Goal: Information Seeking & Learning: Learn about a topic

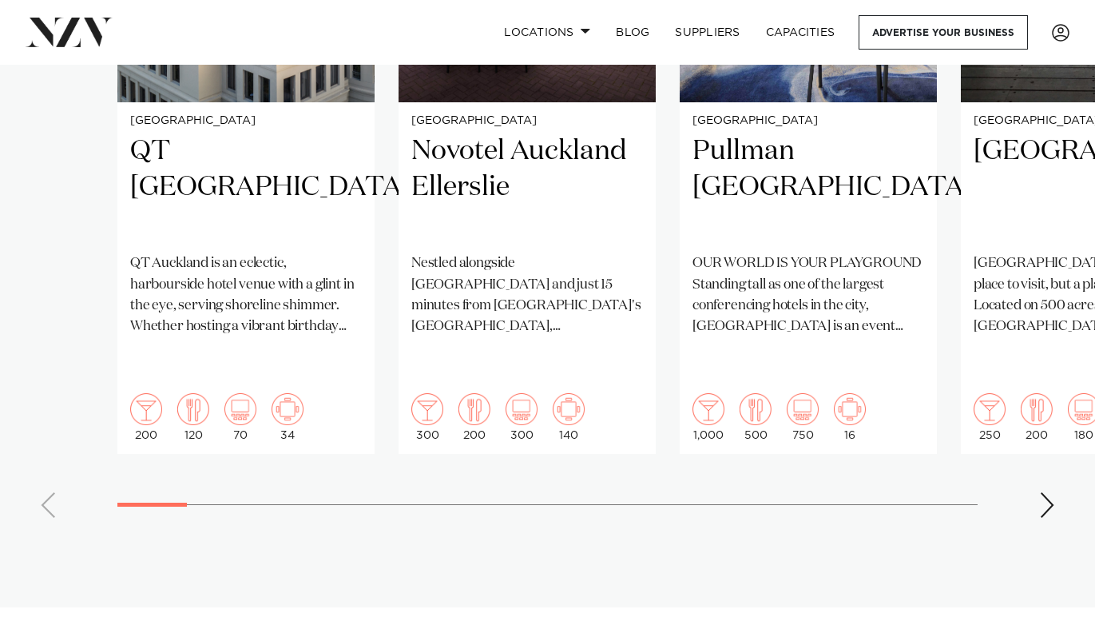
scroll to position [1329, 0]
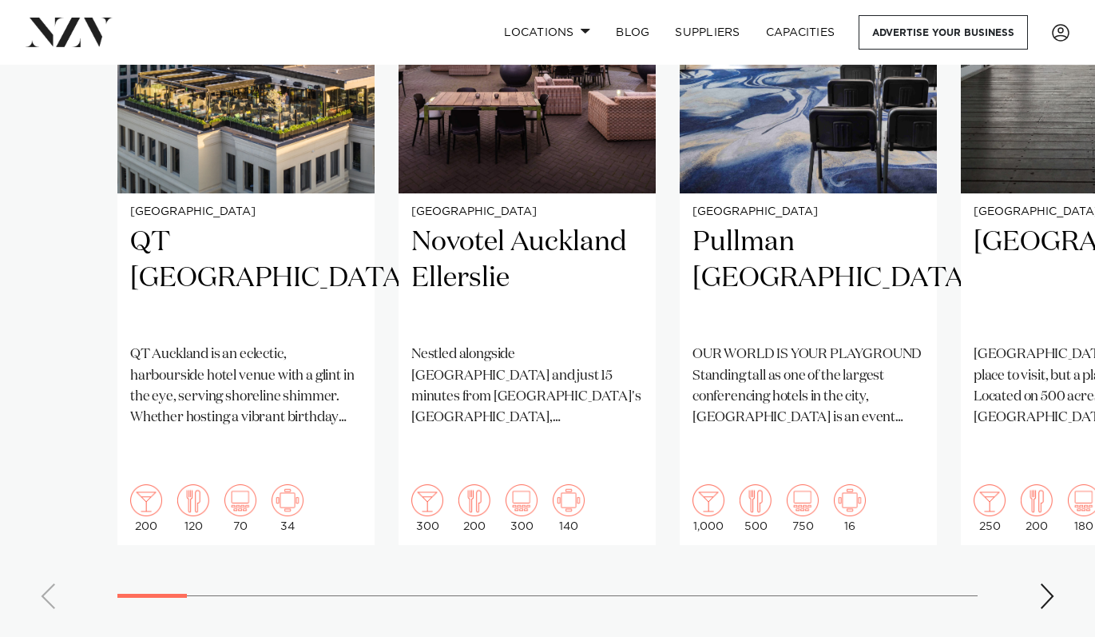
click at [1043, 583] on div "Next slide" at bounding box center [1047, 596] width 16 height 26
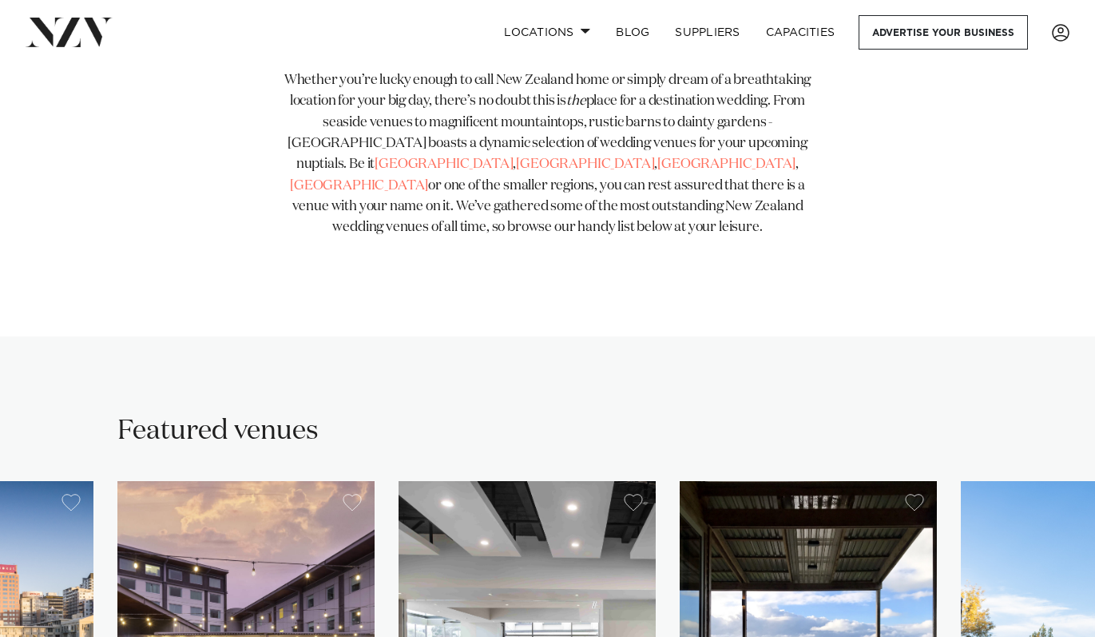
scroll to position [682, 0]
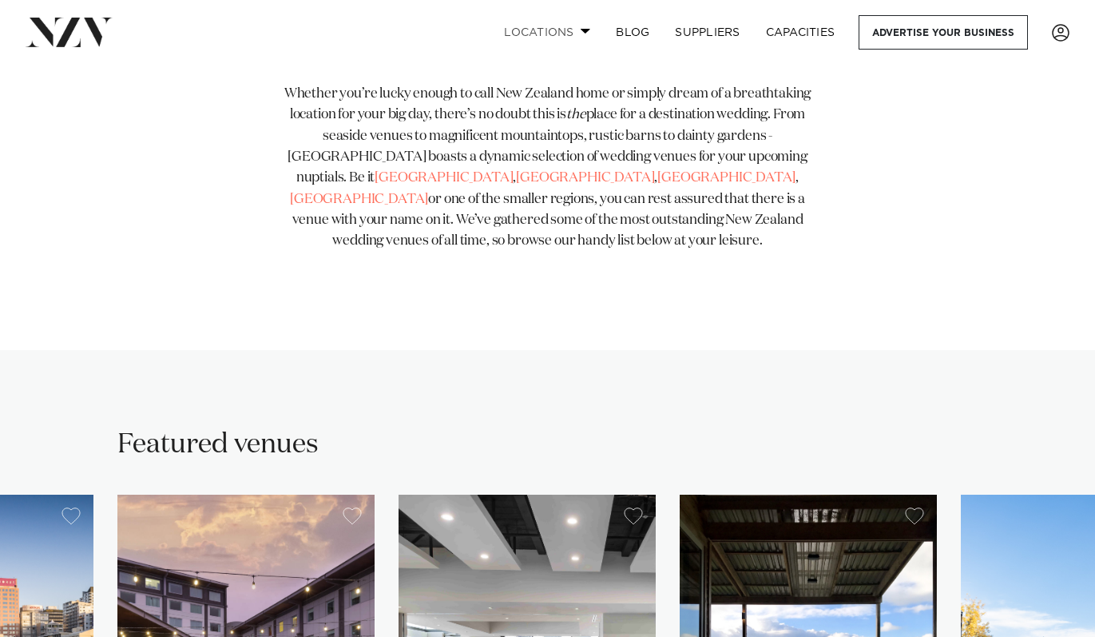
click at [566, 34] on link "Locations" at bounding box center [547, 32] width 112 height 34
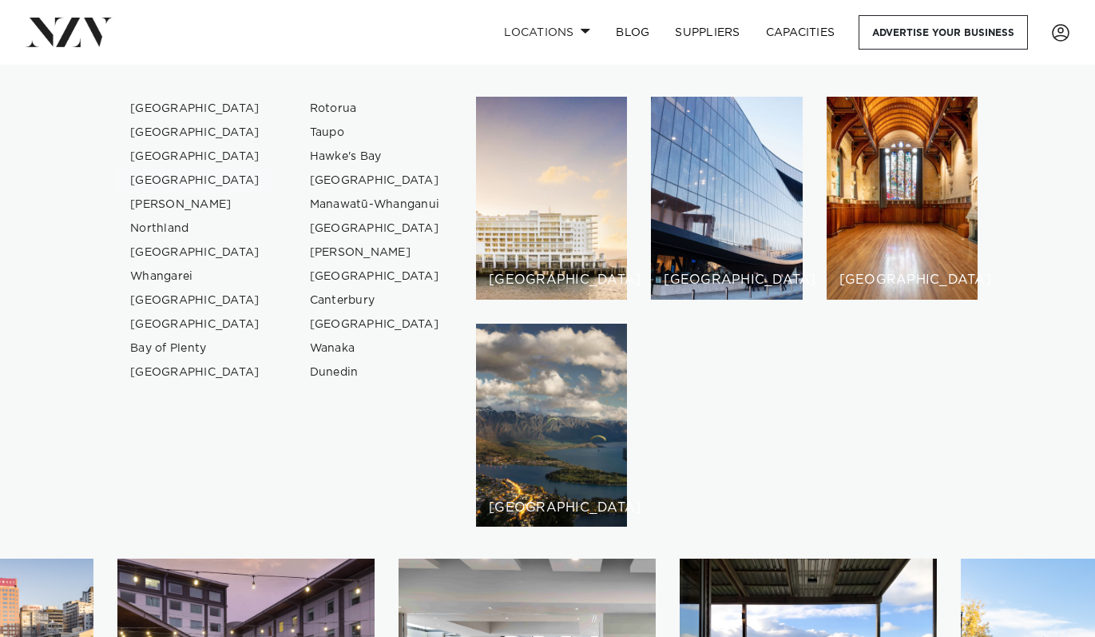
click at [175, 179] on link "[GEOGRAPHIC_DATA]" at bounding box center [195, 181] width 156 height 24
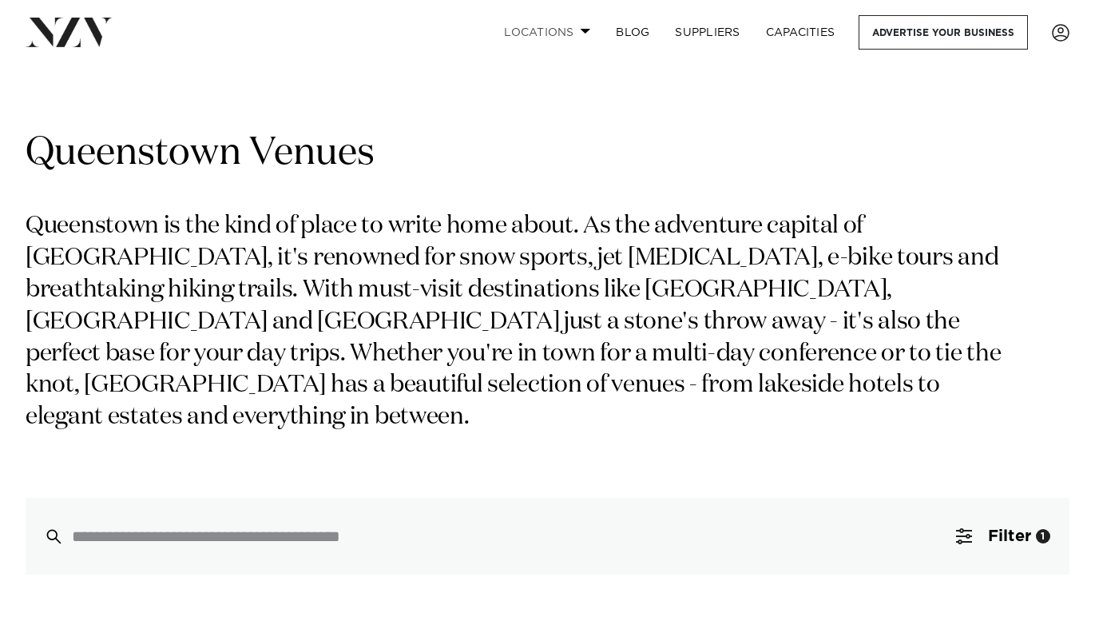
click at [571, 22] on link "Locations" at bounding box center [547, 32] width 112 height 34
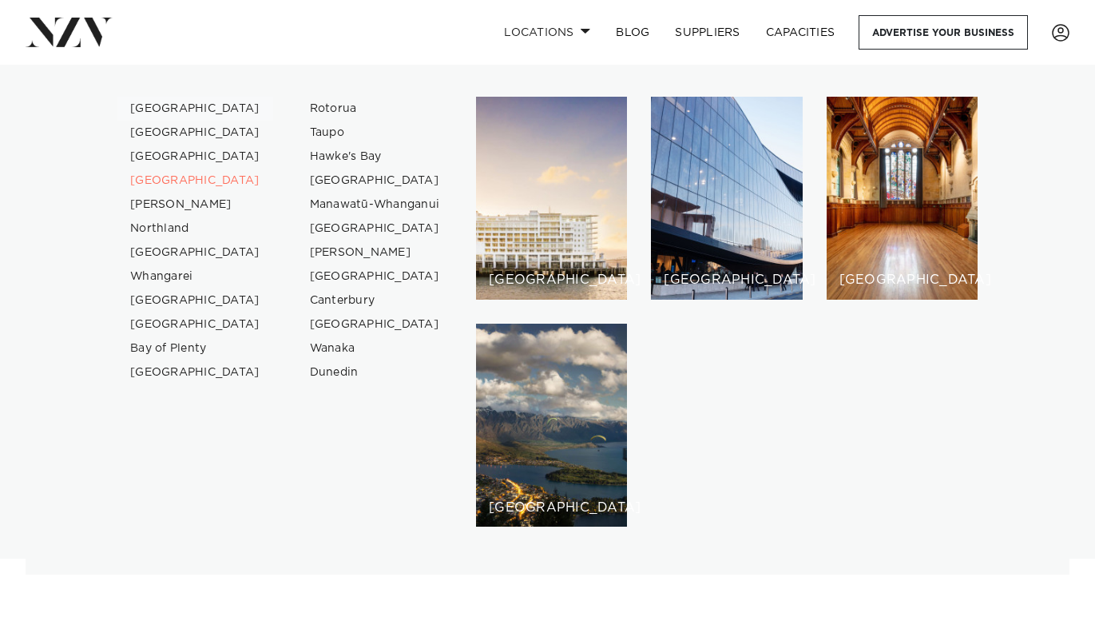
click at [173, 107] on link "[GEOGRAPHIC_DATA]" at bounding box center [195, 109] width 156 height 24
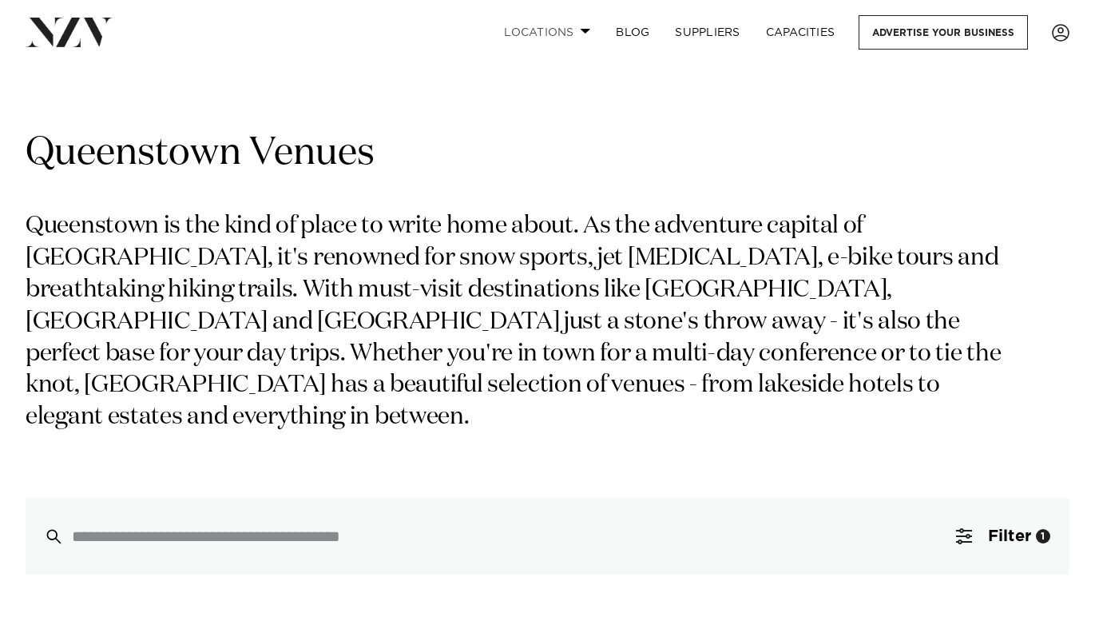
click at [534, 25] on link "Locations" at bounding box center [547, 32] width 112 height 34
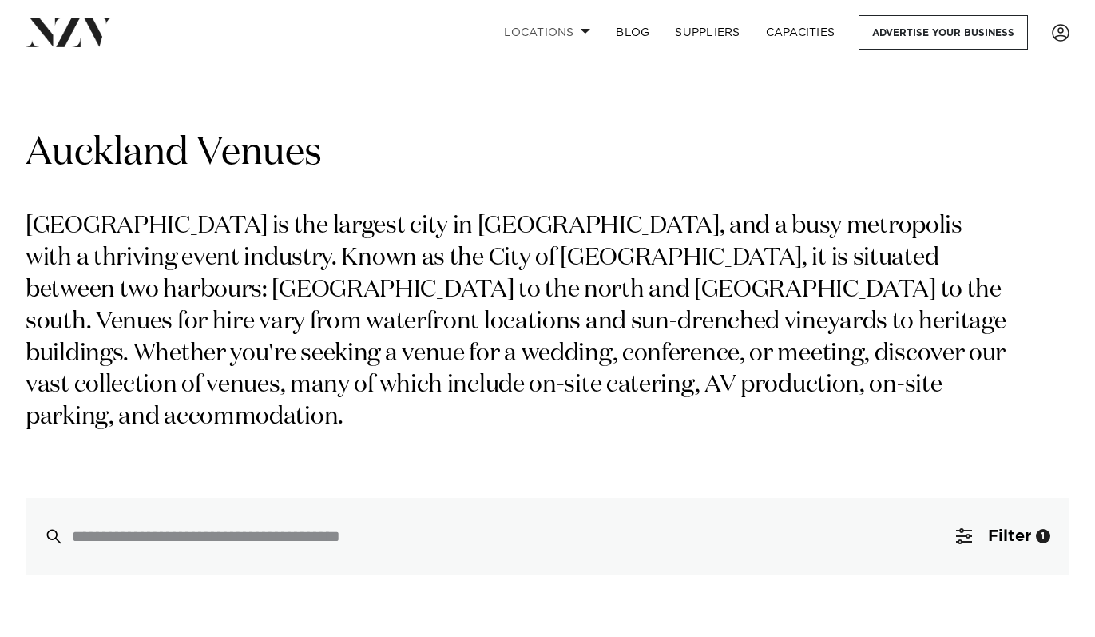
click at [534, 25] on link "Locations" at bounding box center [547, 32] width 112 height 34
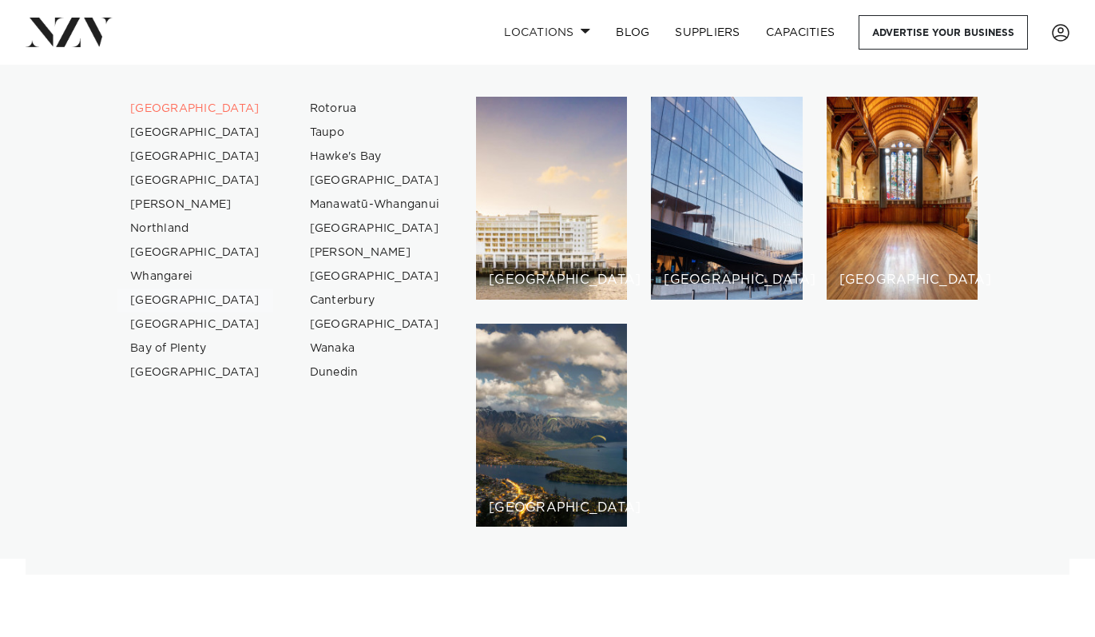
click at [164, 292] on link "[GEOGRAPHIC_DATA]" at bounding box center [195, 300] width 156 height 24
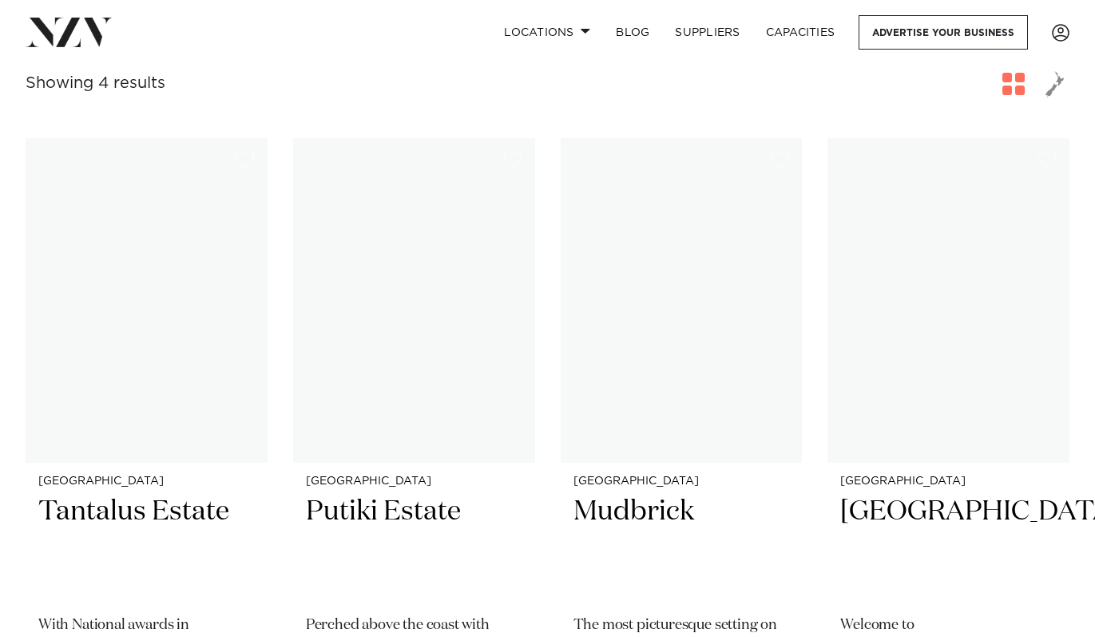
scroll to position [647, 0]
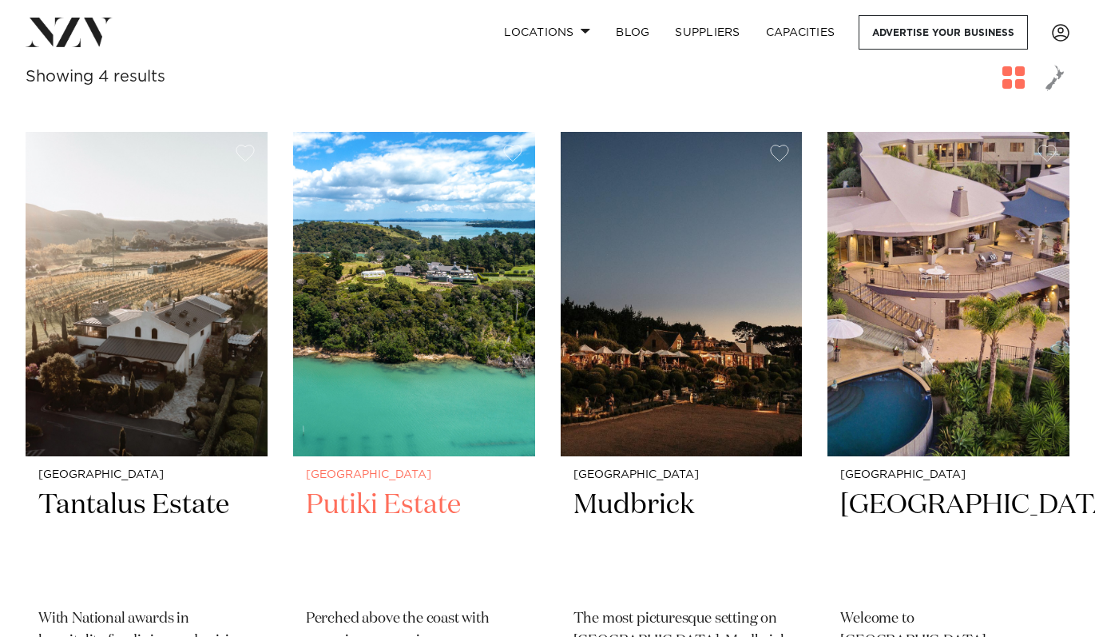
click at [352, 328] on img at bounding box center [414, 294] width 242 height 324
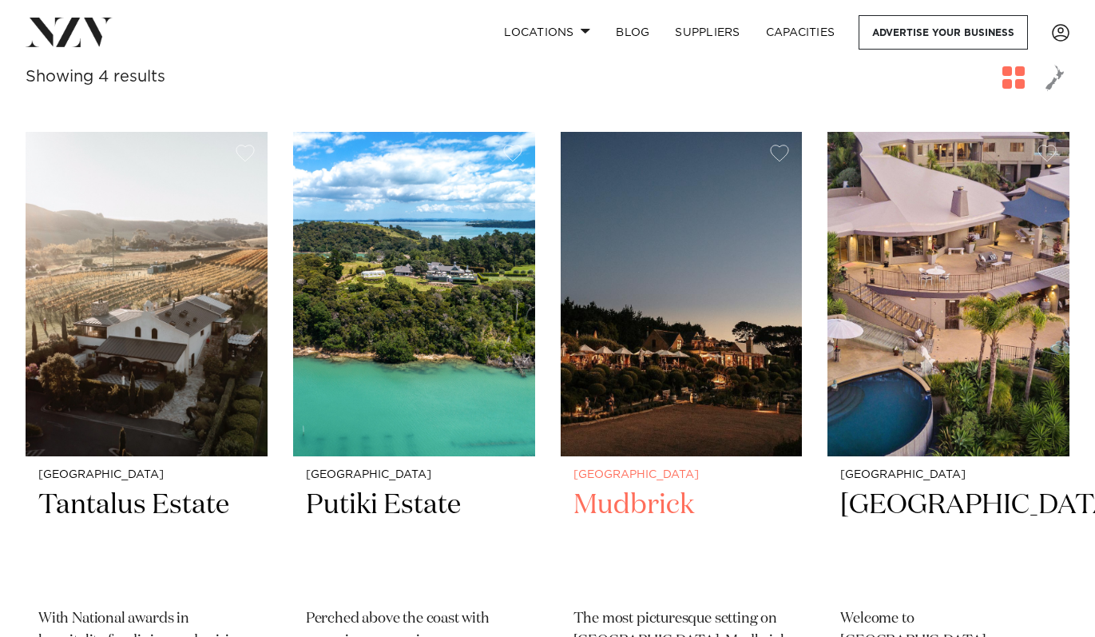
click at [723, 367] on img at bounding box center [682, 294] width 242 height 324
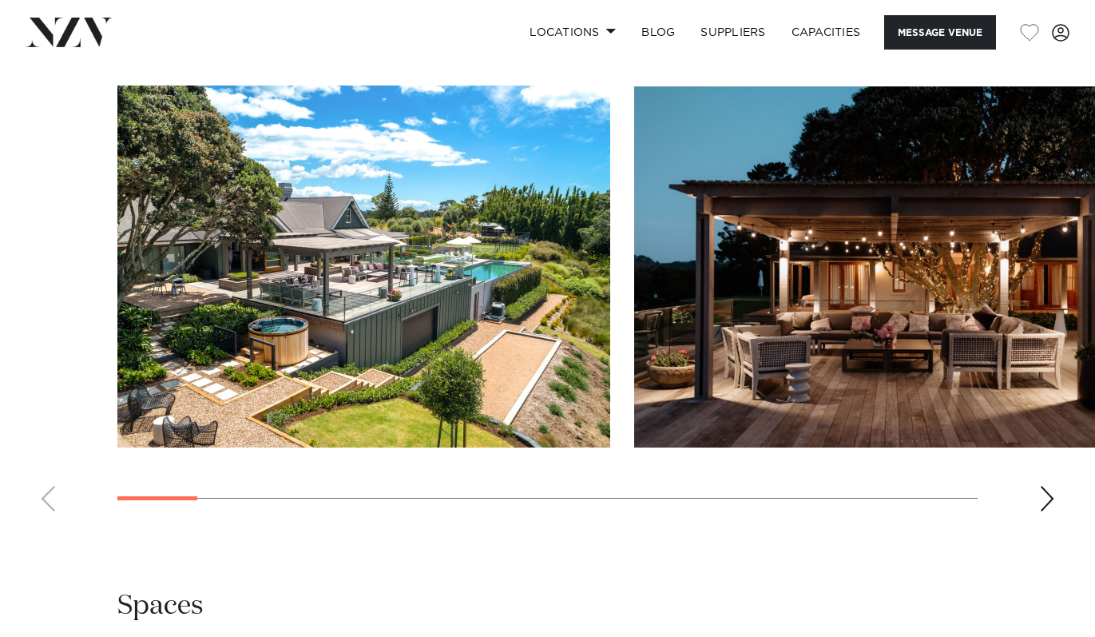
scroll to position [1462, 0]
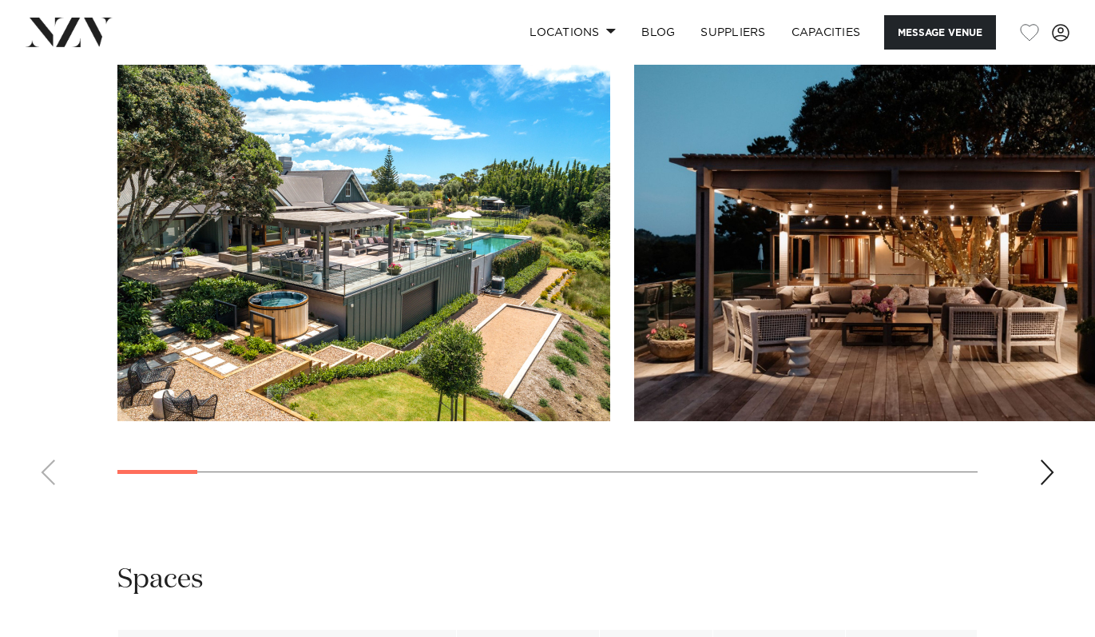
click at [1042, 479] on div "Next slide" at bounding box center [1047, 472] width 16 height 26
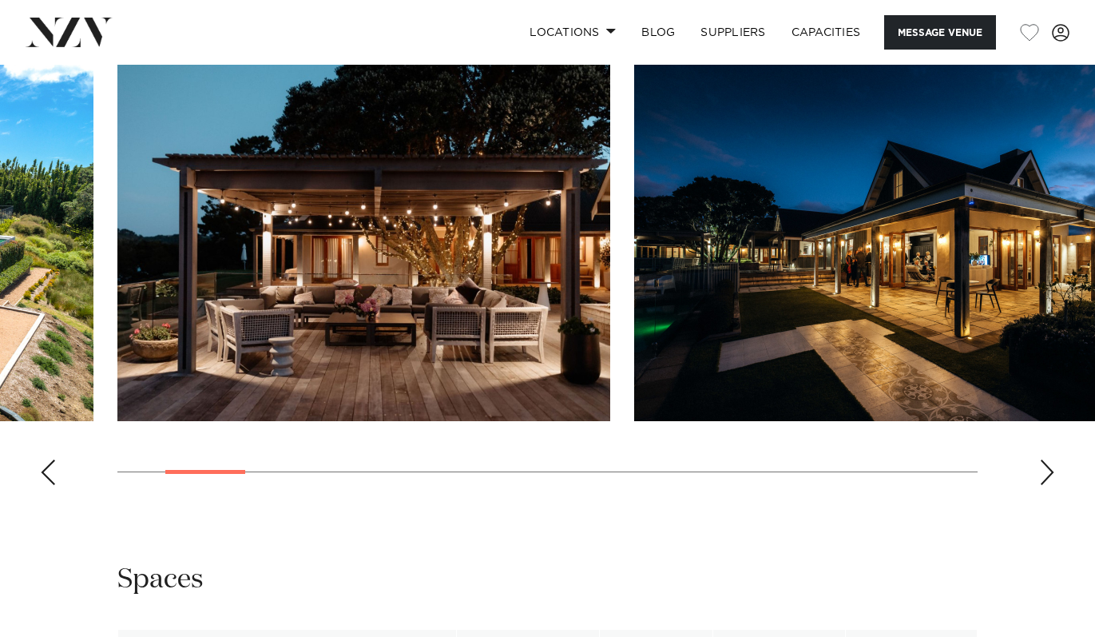
click at [1042, 479] on div "Next slide" at bounding box center [1047, 472] width 16 height 26
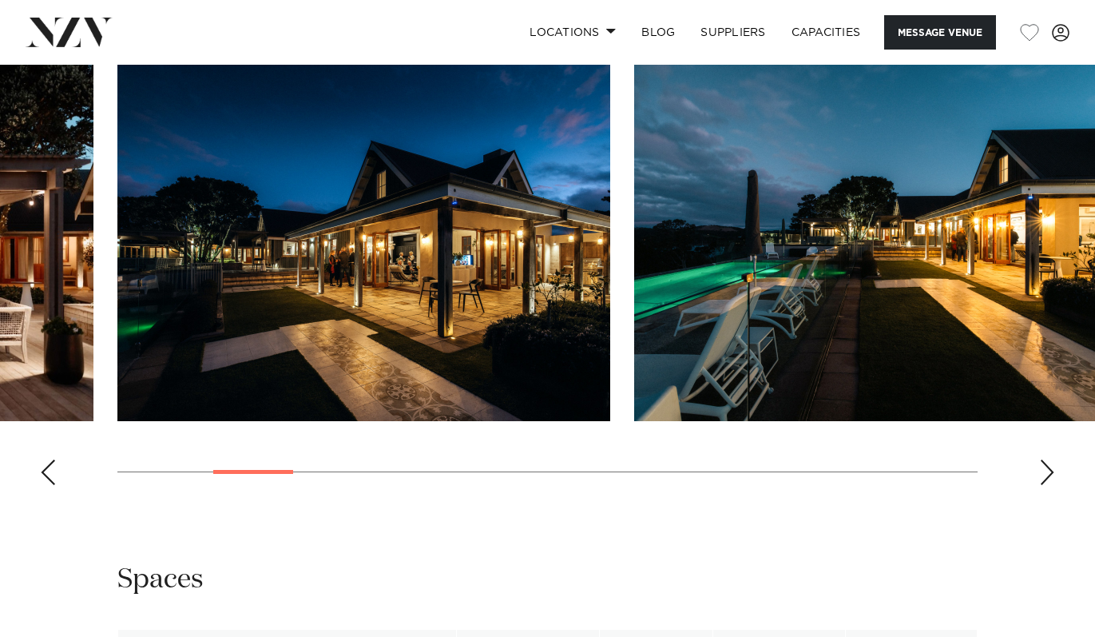
click at [1042, 479] on div "Next slide" at bounding box center [1047, 472] width 16 height 26
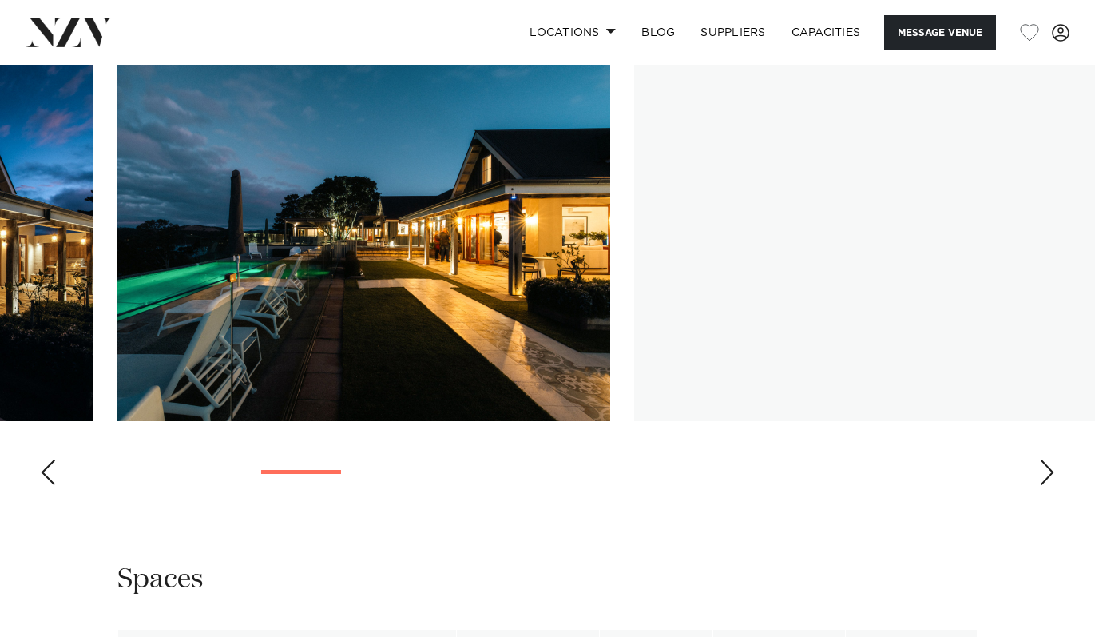
click at [1042, 479] on div "Next slide" at bounding box center [1047, 472] width 16 height 26
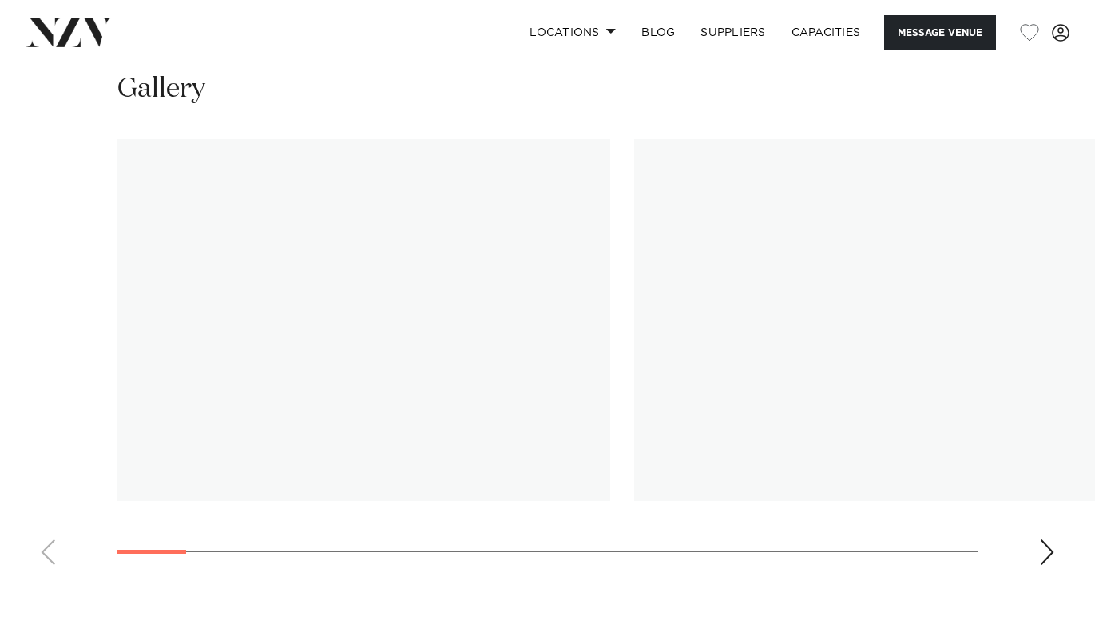
scroll to position [1378, 0]
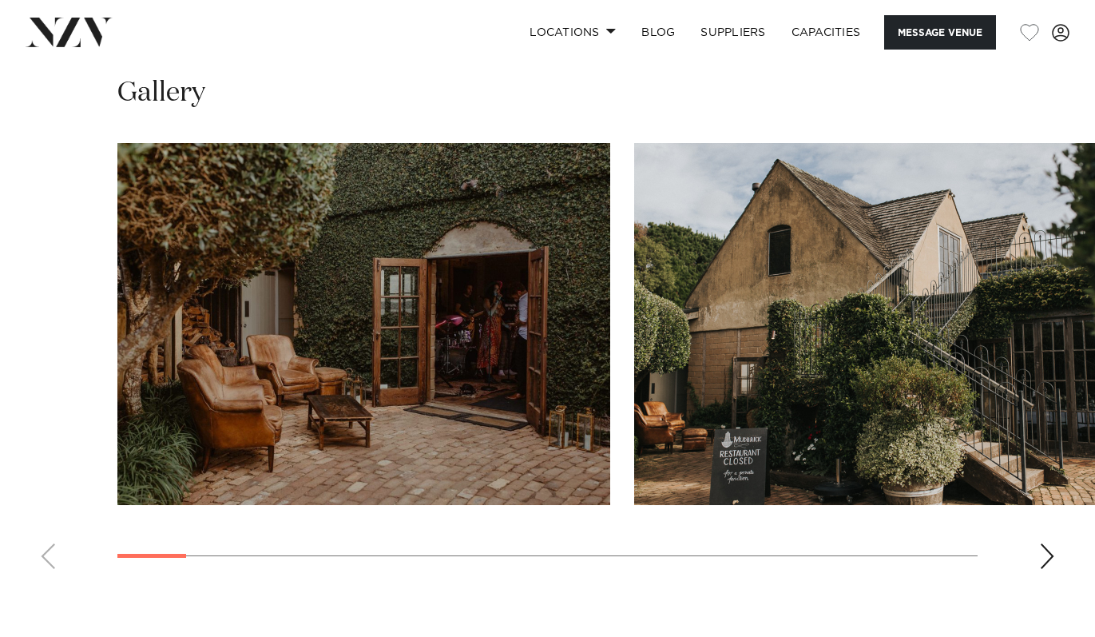
click at [1046, 551] on div "Next slide" at bounding box center [1047, 556] width 16 height 26
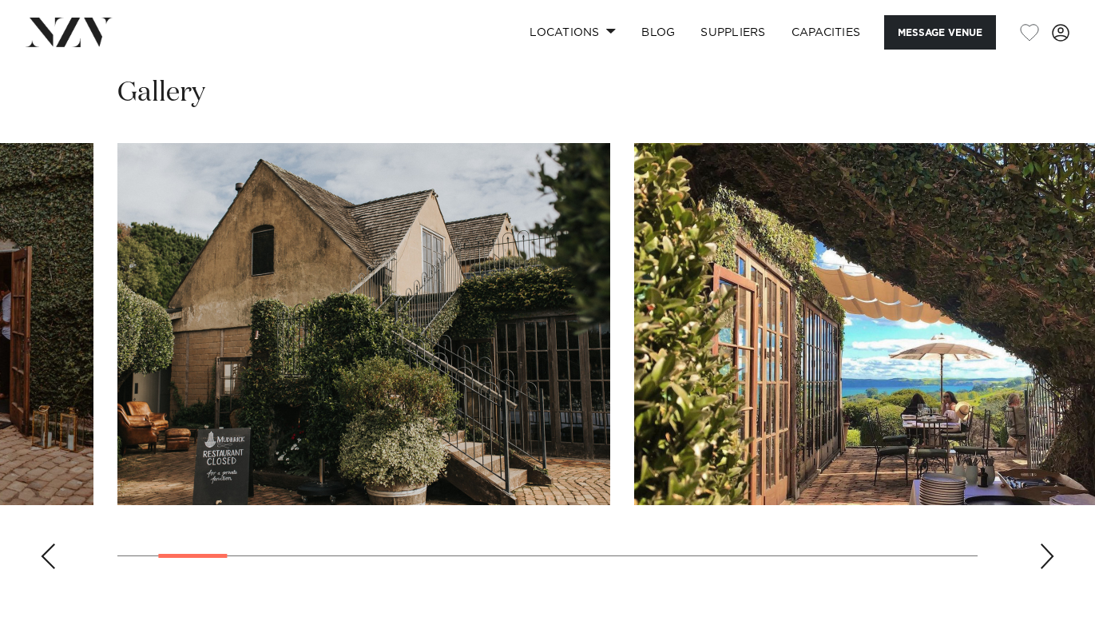
click at [1046, 551] on div "Next slide" at bounding box center [1047, 556] width 16 height 26
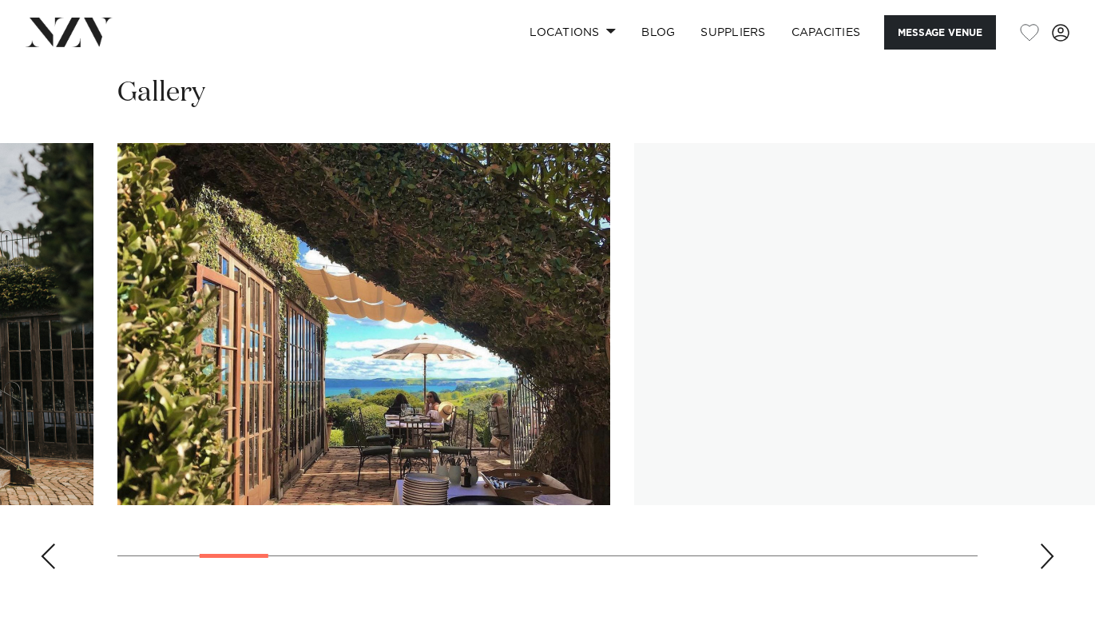
click at [1046, 551] on div "Next slide" at bounding box center [1047, 556] width 16 height 26
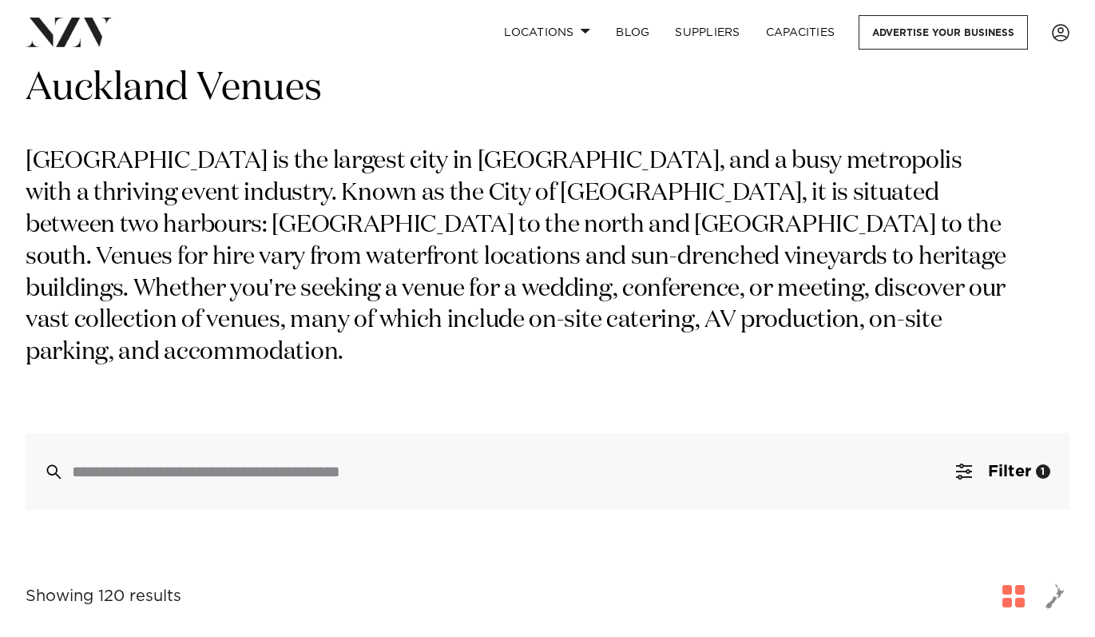
scroll to position [47, 0]
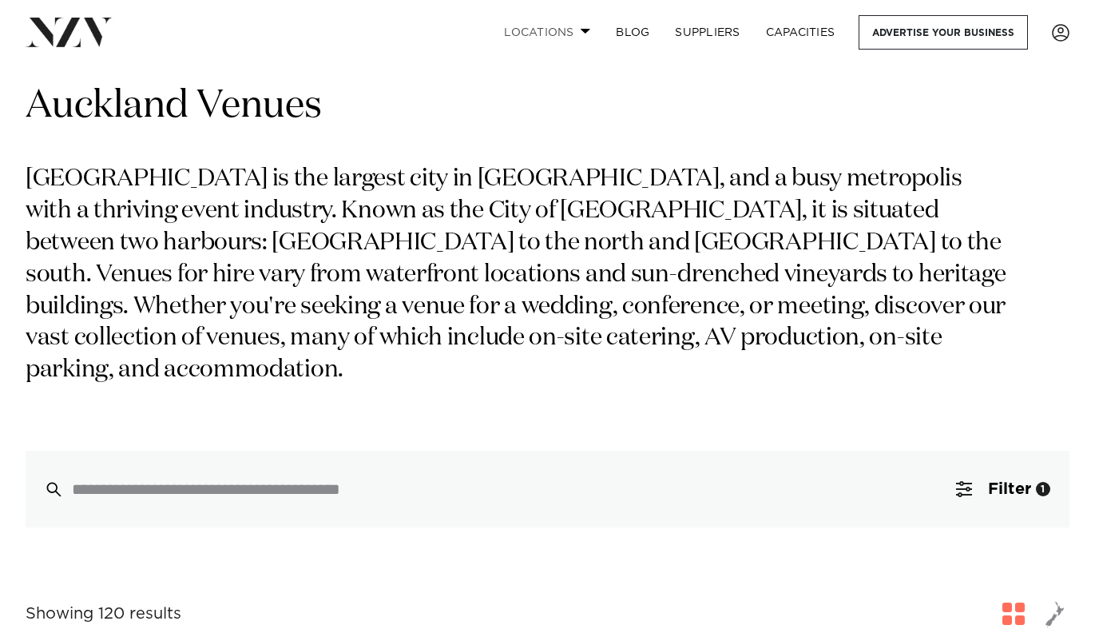
click at [569, 27] on link "Locations" at bounding box center [547, 32] width 112 height 34
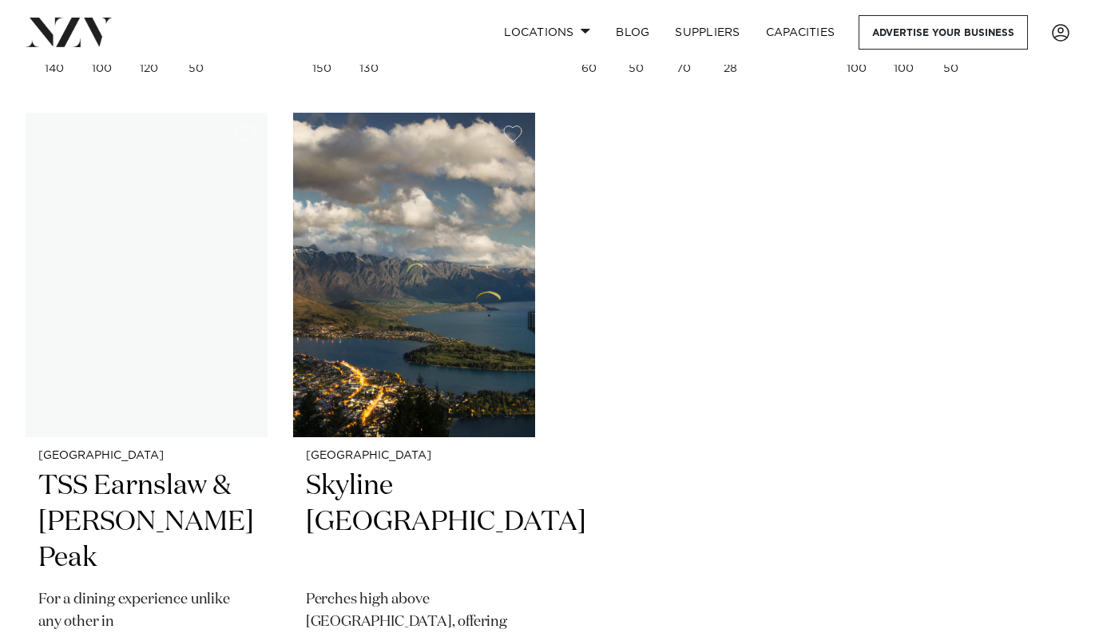
scroll to position [1932, 0]
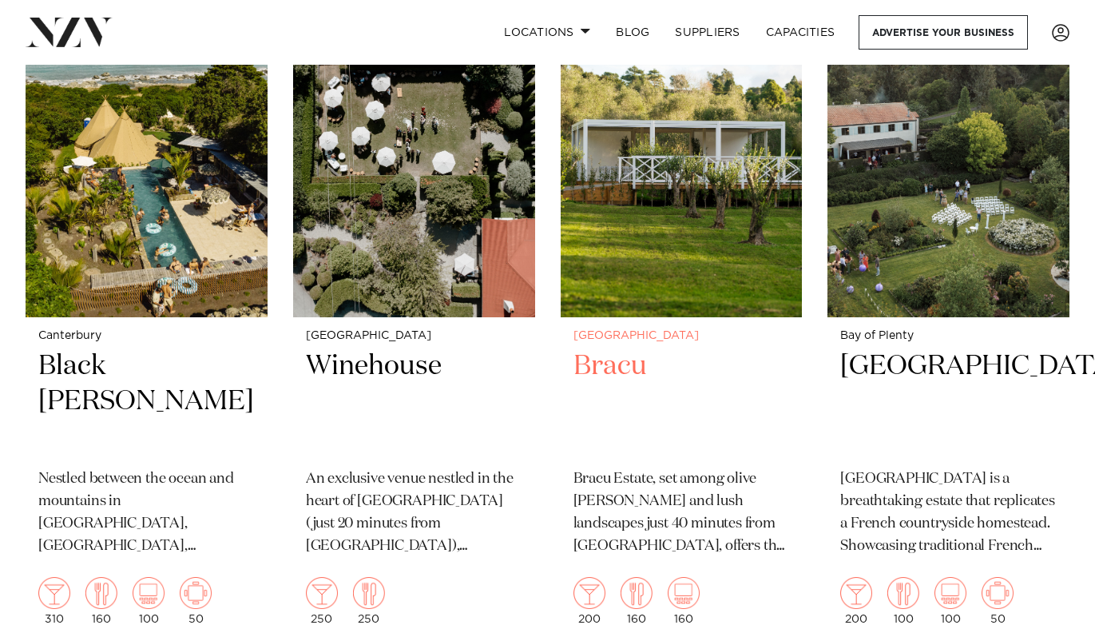
scroll to position [1104, 0]
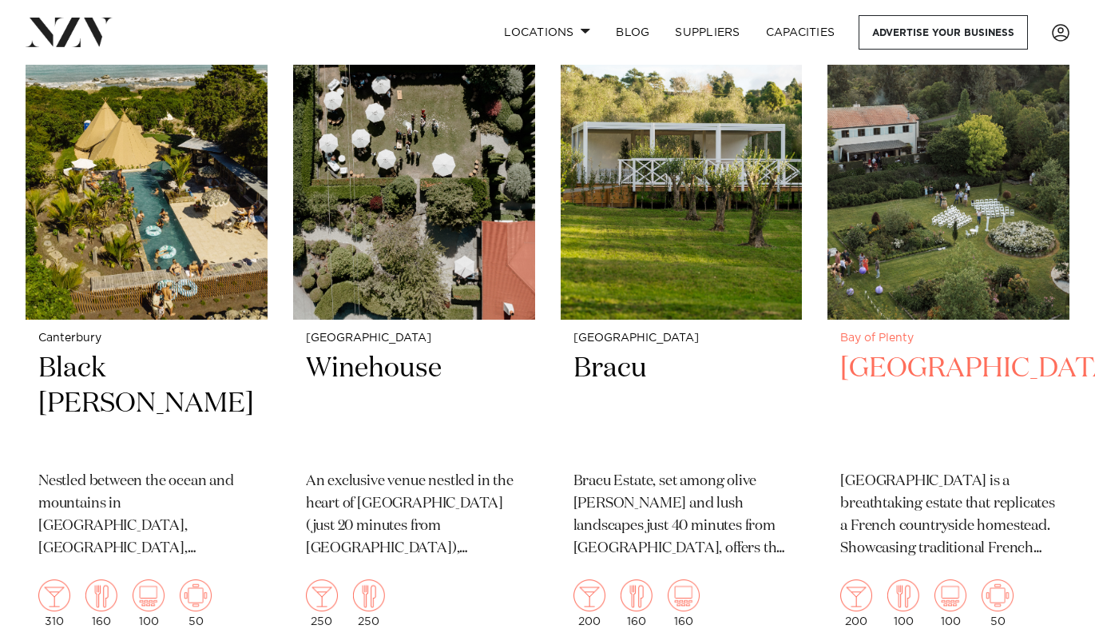
click at [904, 260] on img at bounding box center [949, 156] width 242 height 324
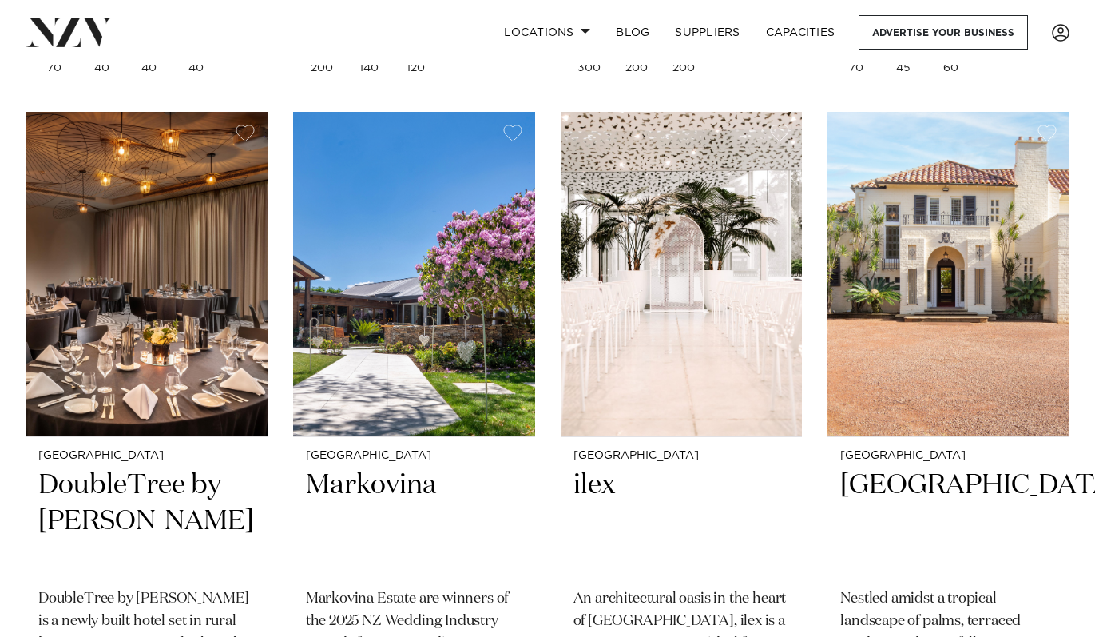
scroll to position [2336, 0]
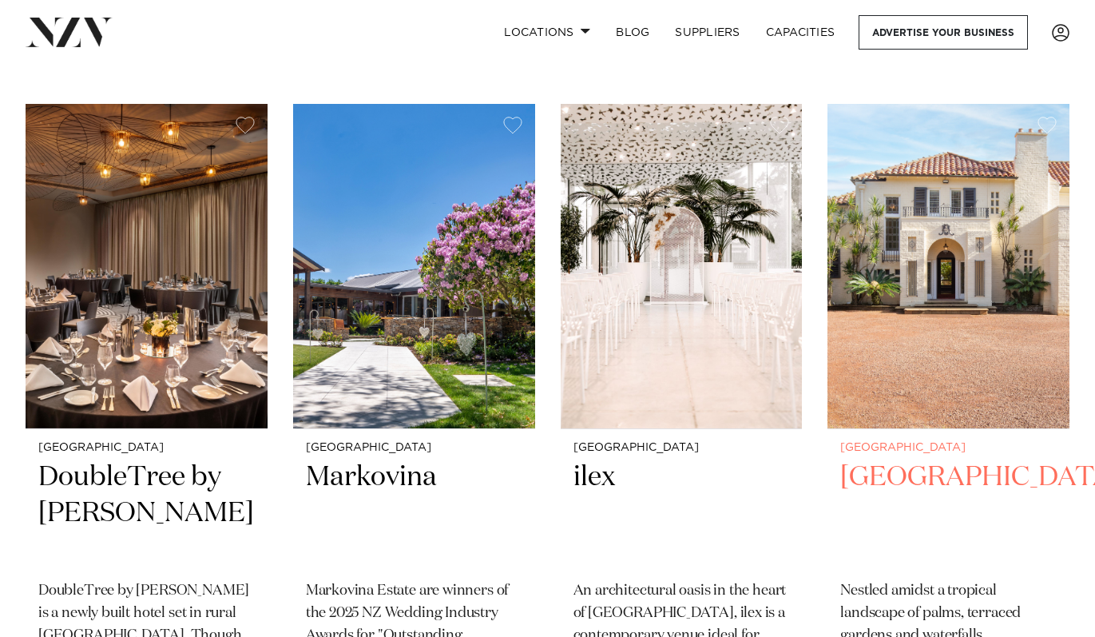
click at [956, 335] on img at bounding box center [949, 266] width 242 height 324
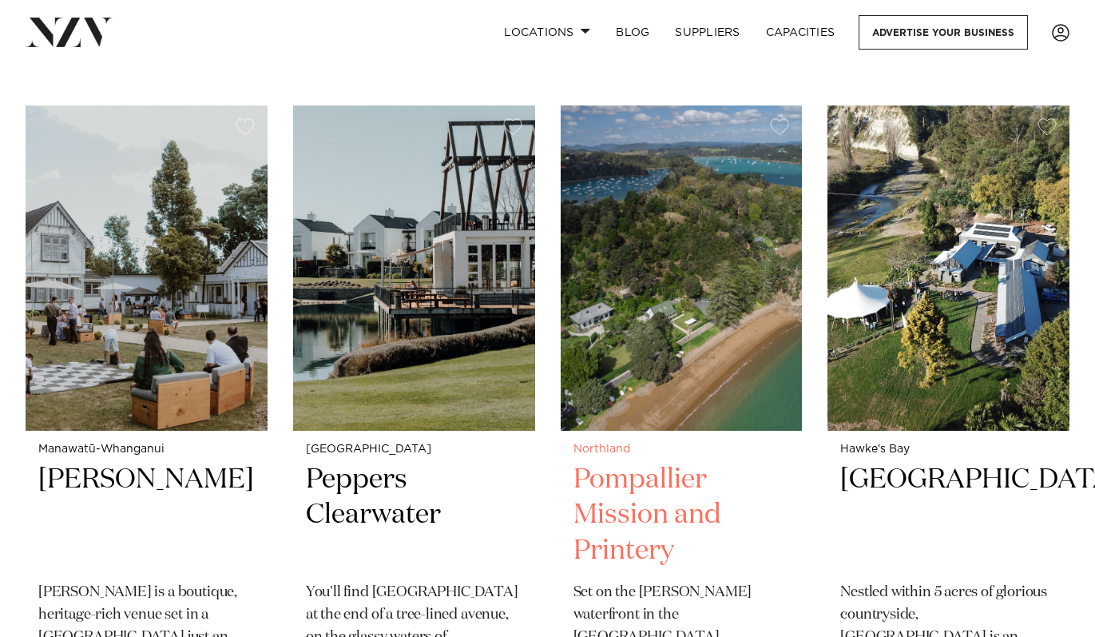
scroll to position [3023, 0]
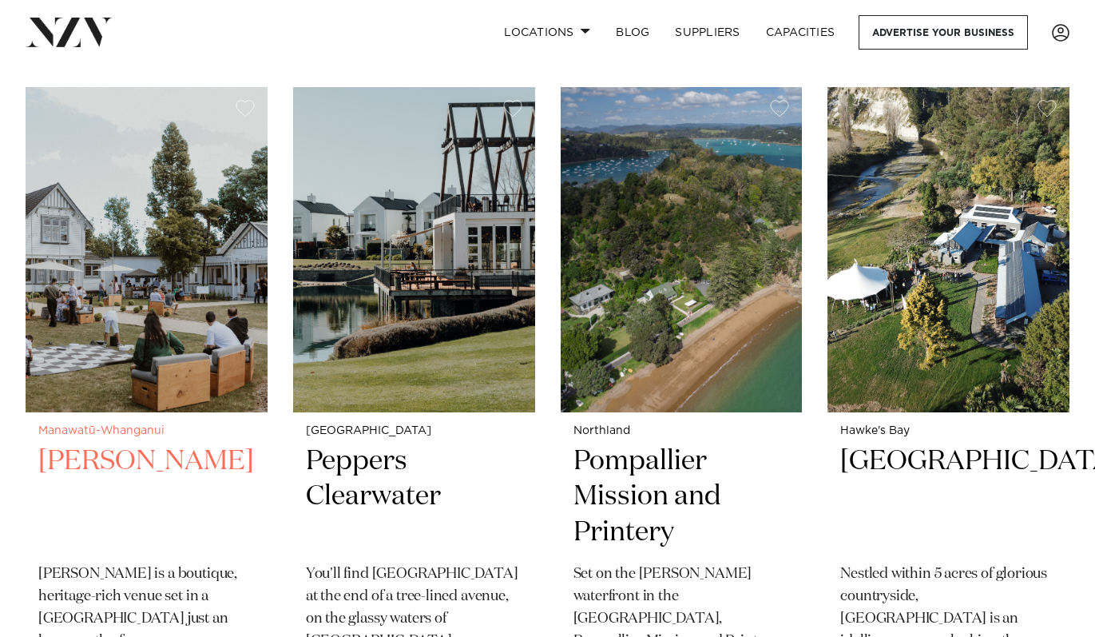
click at [212, 347] on img at bounding box center [147, 249] width 242 height 324
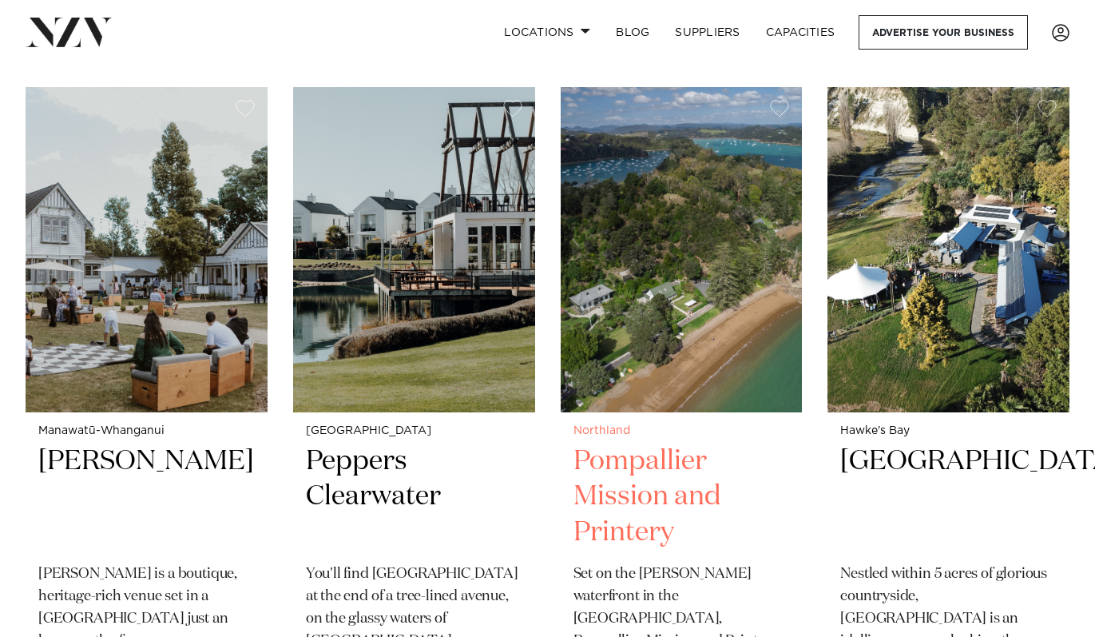
click at [722, 319] on img at bounding box center [682, 249] width 242 height 324
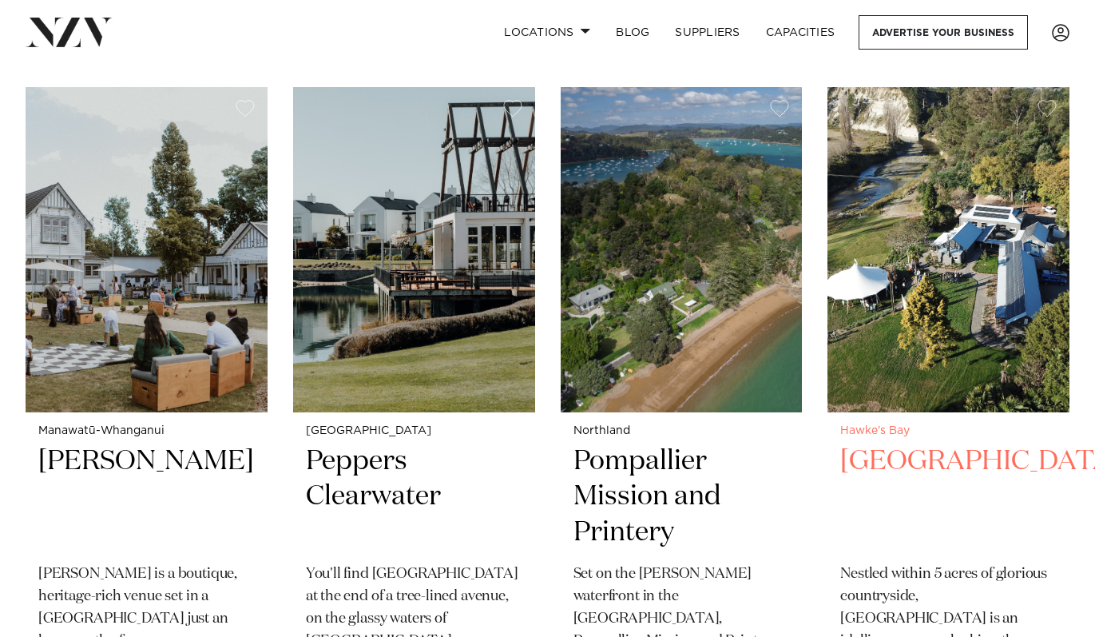
click at [891, 307] on img at bounding box center [949, 249] width 242 height 324
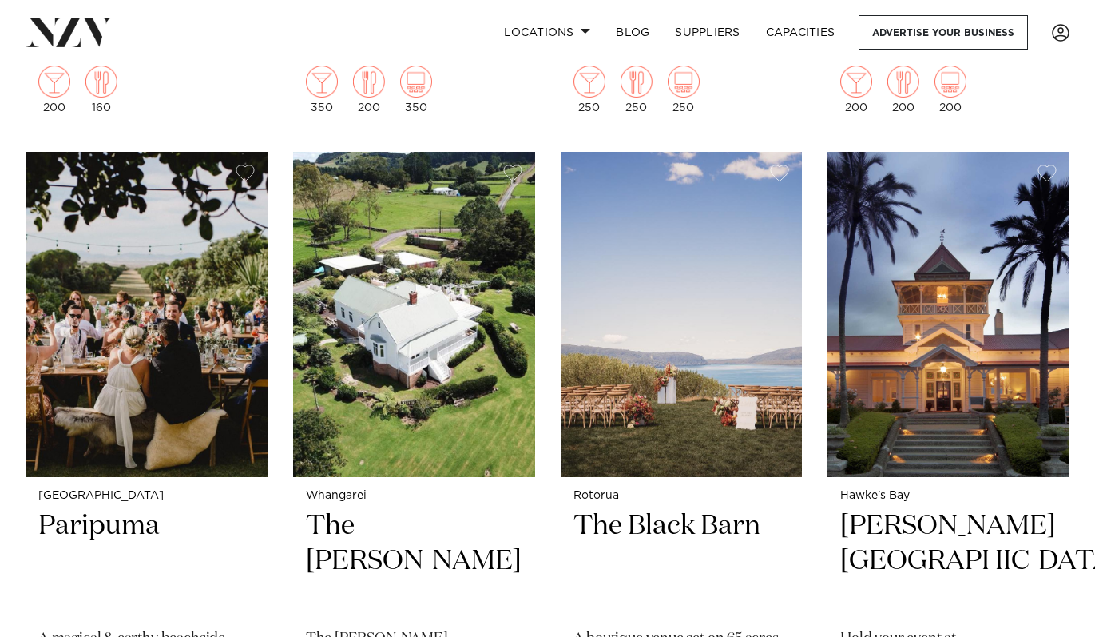
scroll to position [10341, 0]
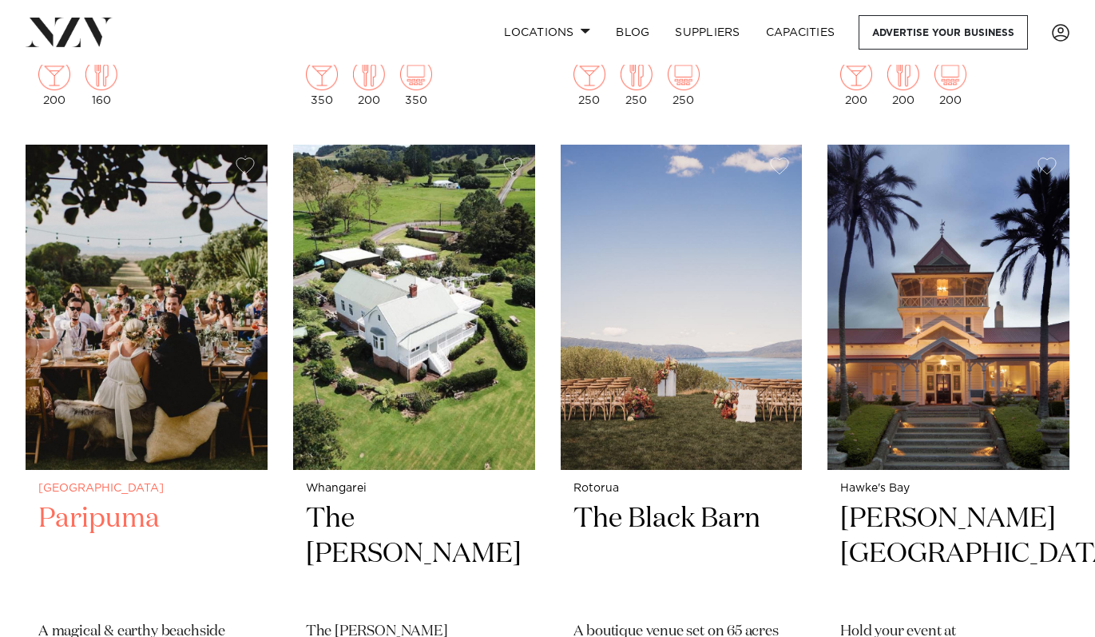
click at [182, 369] on img at bounding box center [147, 307] width 242 height 324
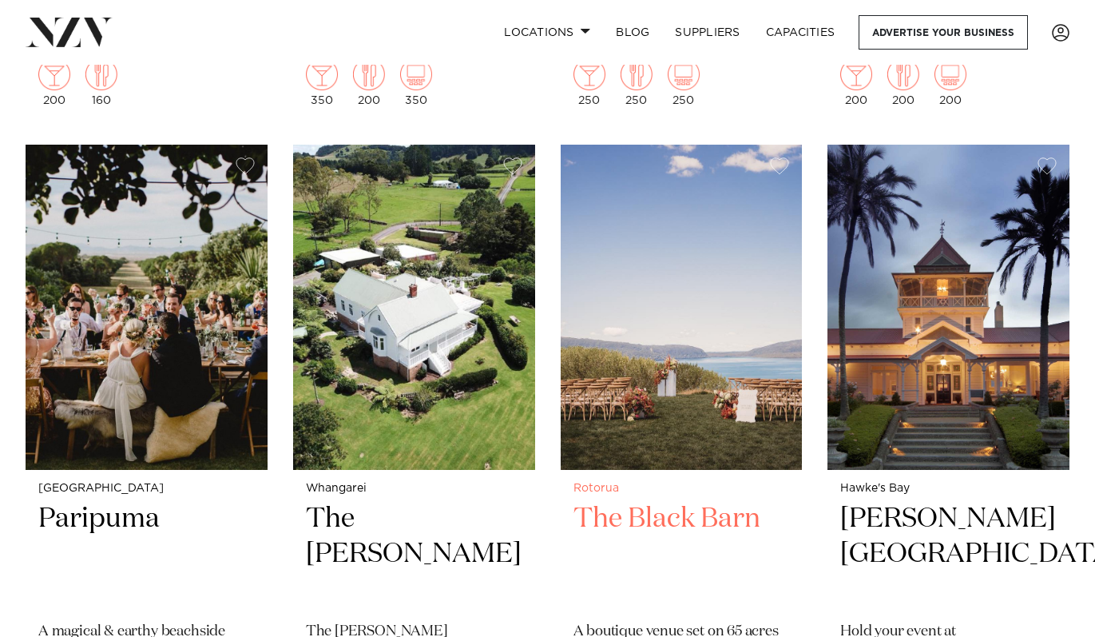
click at [785, 359] on img at bounding box center [682, 307] width 242 height 324
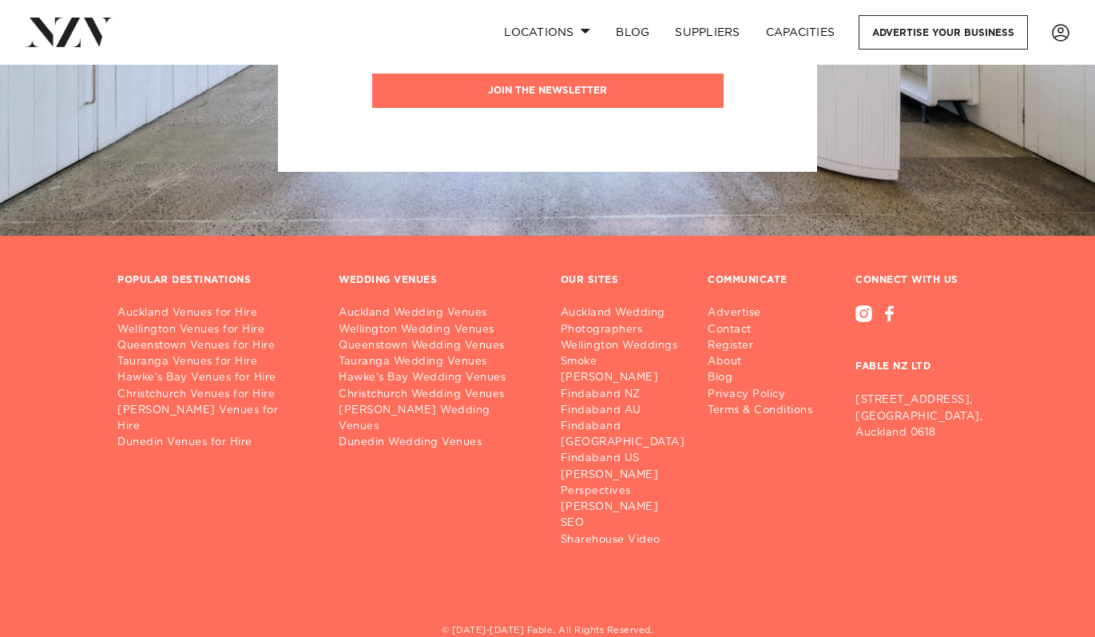
scroll to position [11543, 0]
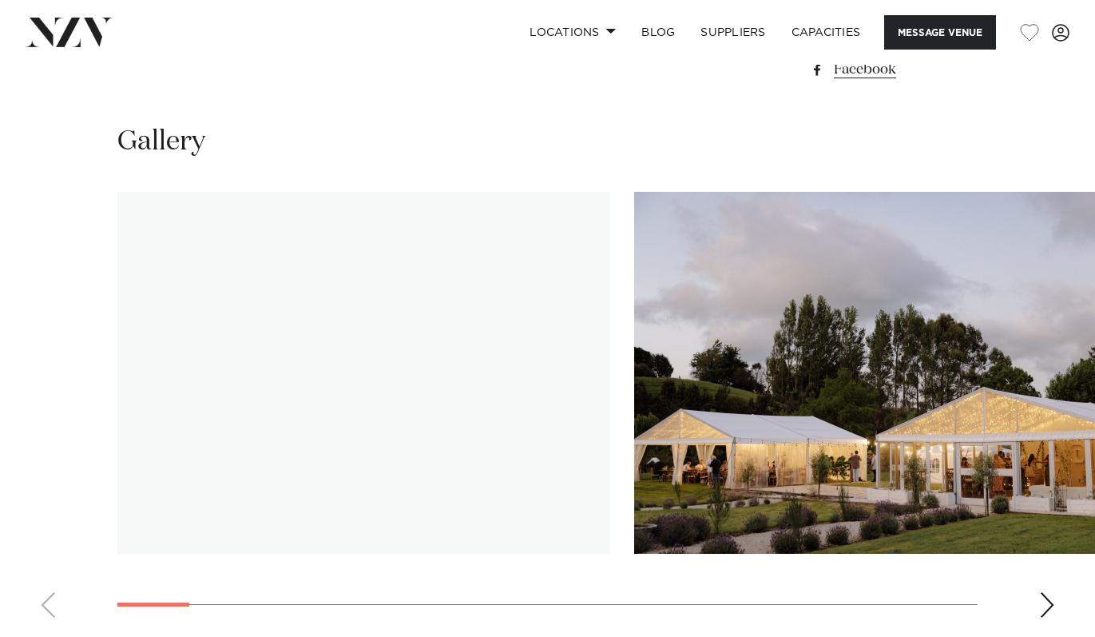
scroll to position [1367, 0]
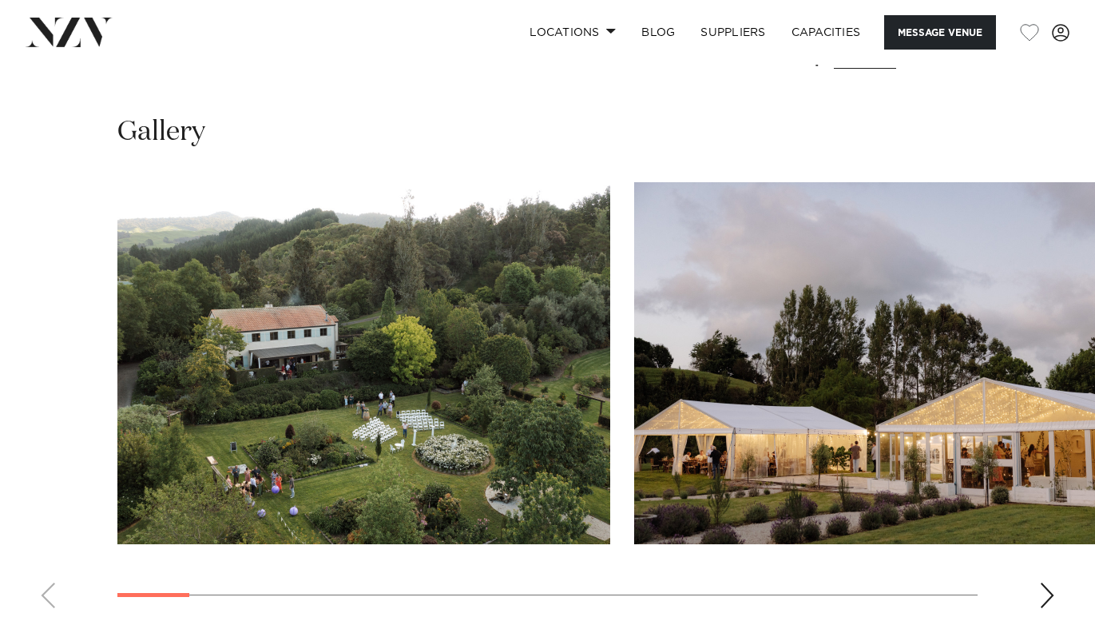
click at [1049, 582] on div "Next slide" at bounding box center [1047, 595] width 16 height 26
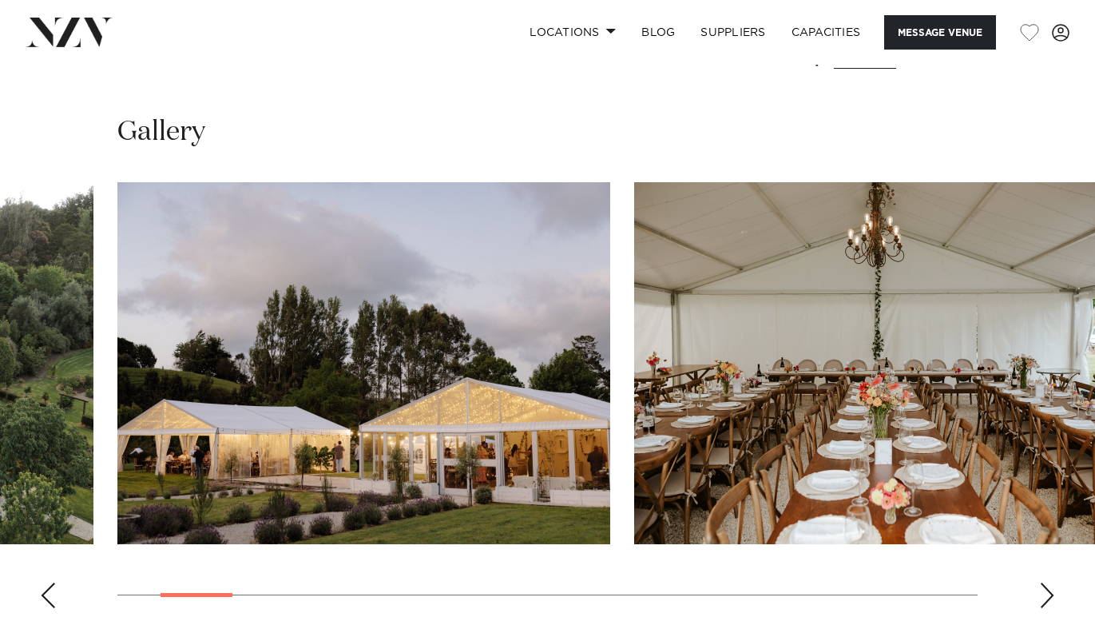
click at [1049, 582] on div "Next slide" at bounding box center [1047, 595] width 16 height 26
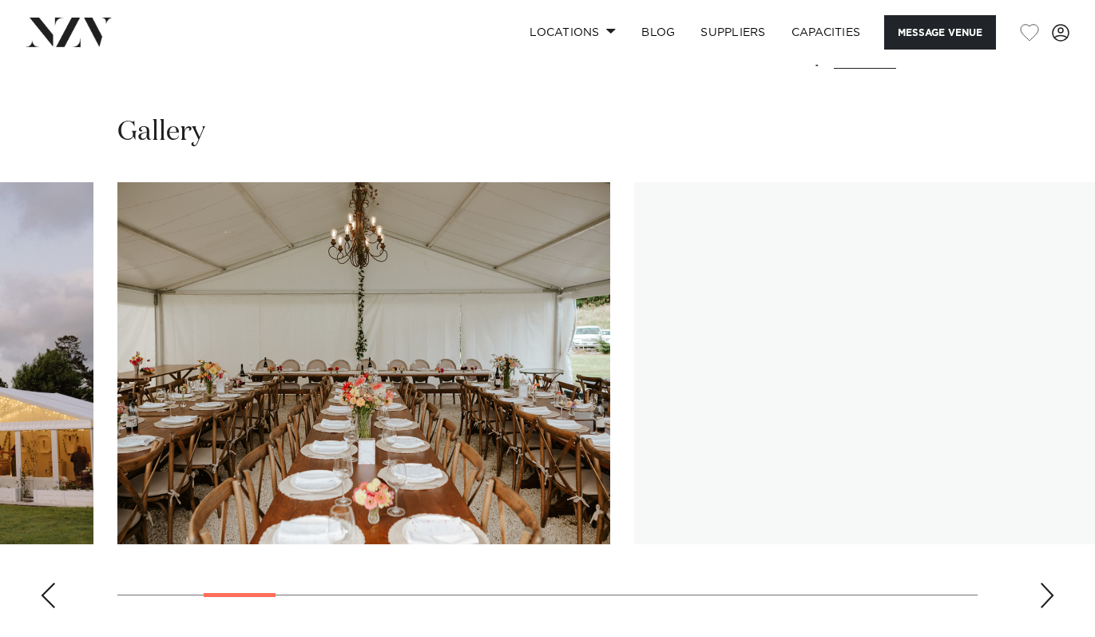
click at [1049, 582] on div "Next slide" at bounding box center [1047, 595] width 16 height 26
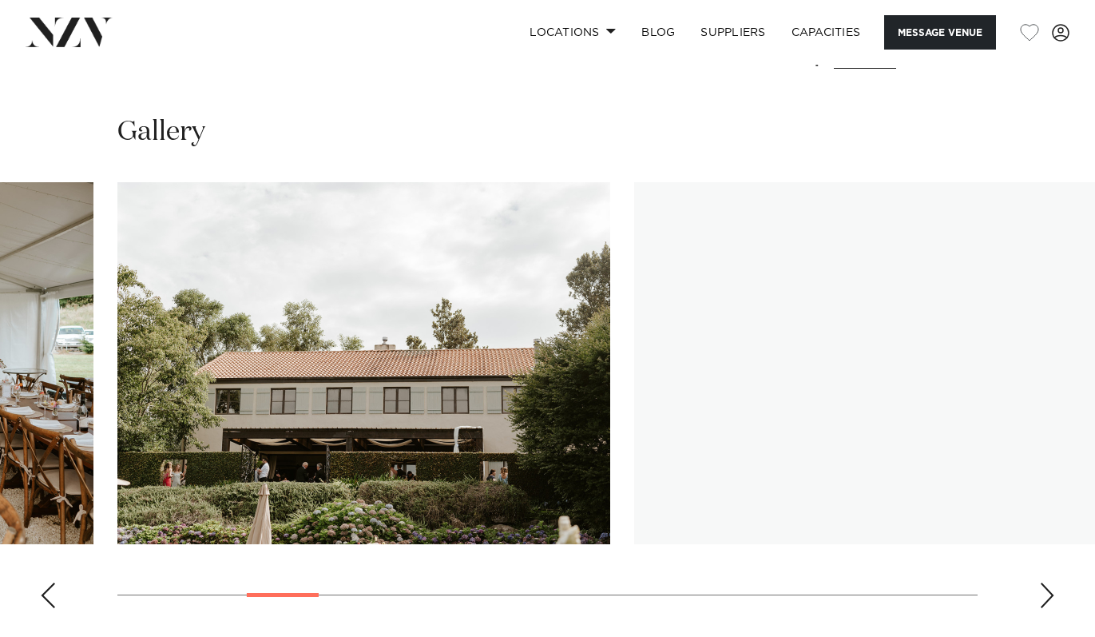
click at [1049, 582] on div "Next slide" at bounding box center [1047, 595] width 16 height 26
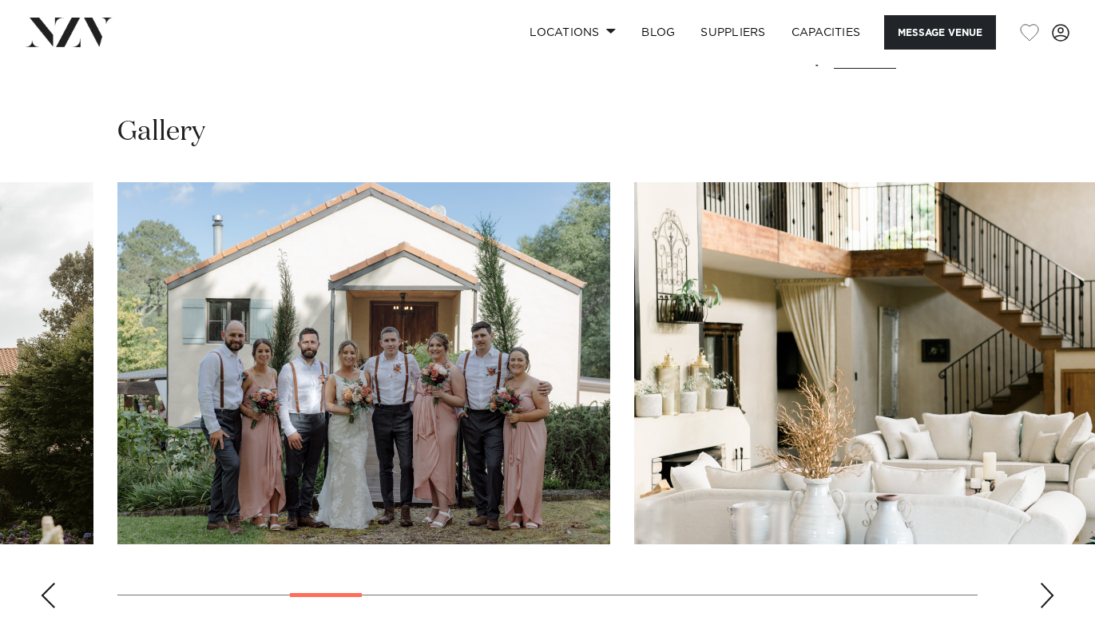
click at [1049, 582] on div "Next slide" at bounding box center [1047, 595] width 16 height 26
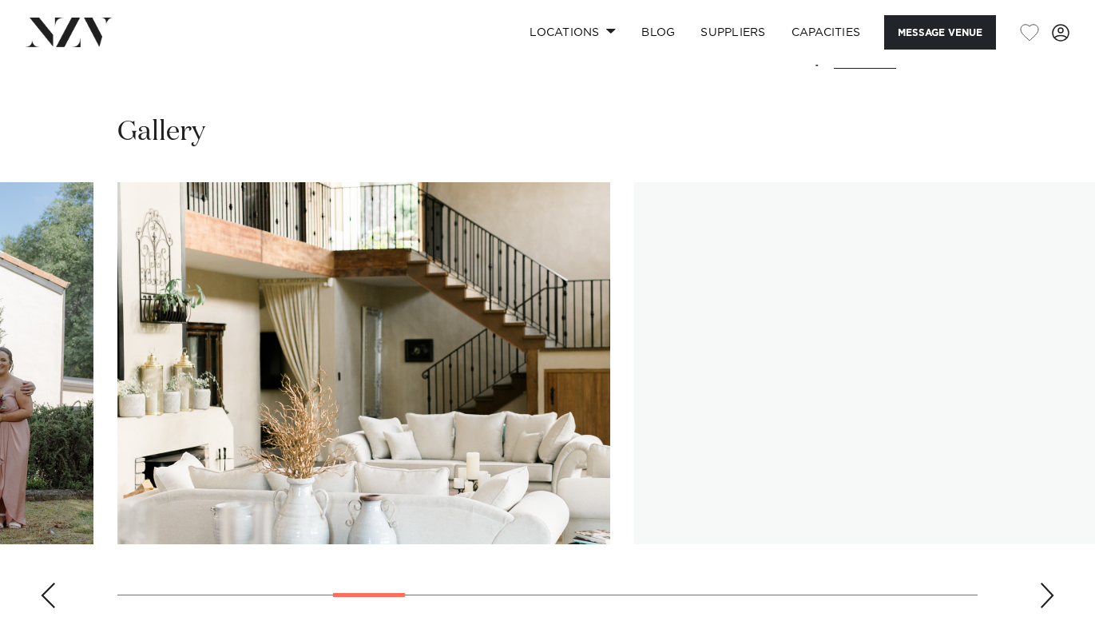
click at [1049, 582] on div "Next slide" at bounding box center [1047, 595] width 16 height 26
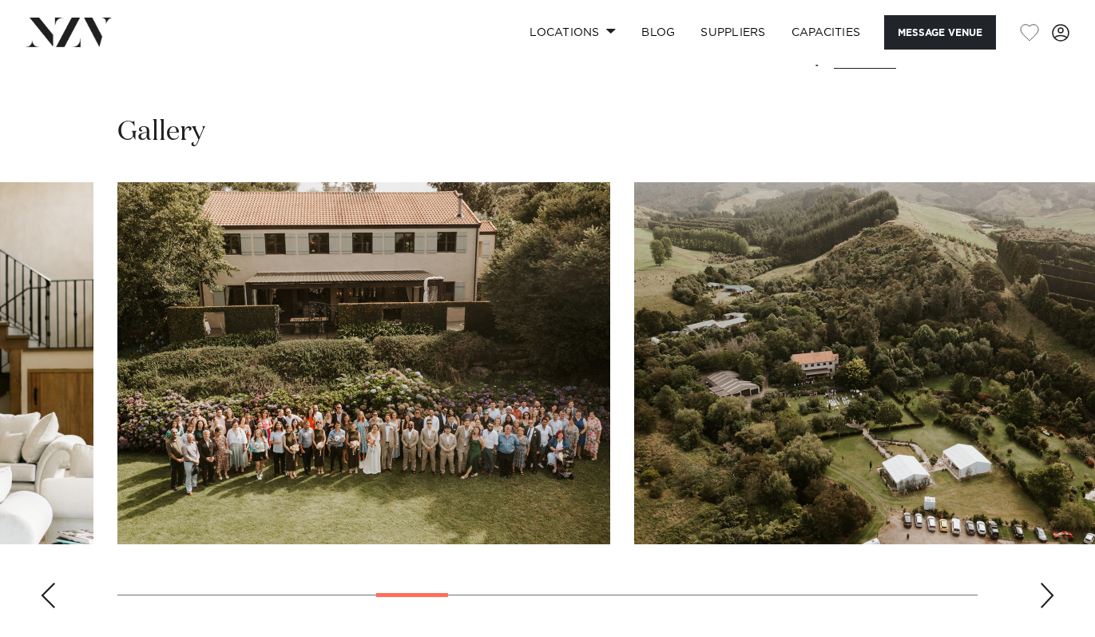
click at [1049, 582] on div "Next slide" at bounding box center [1047, 595] width 16 height 26
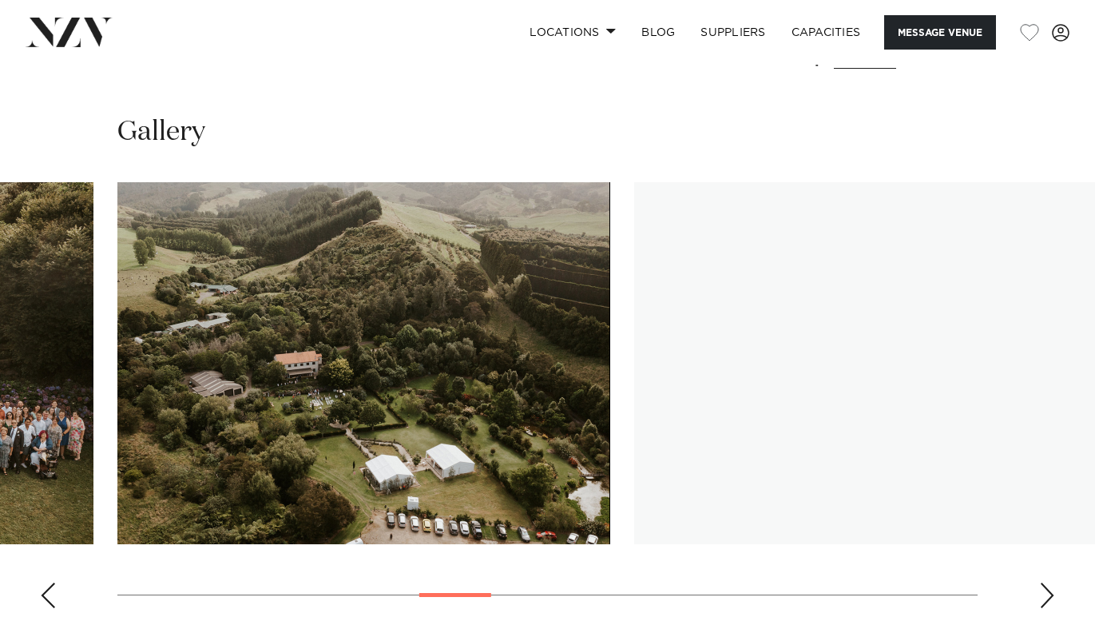
click at [1049, 582] on div "Next slide" at bounding box center [1047, 595] width 16 height 26
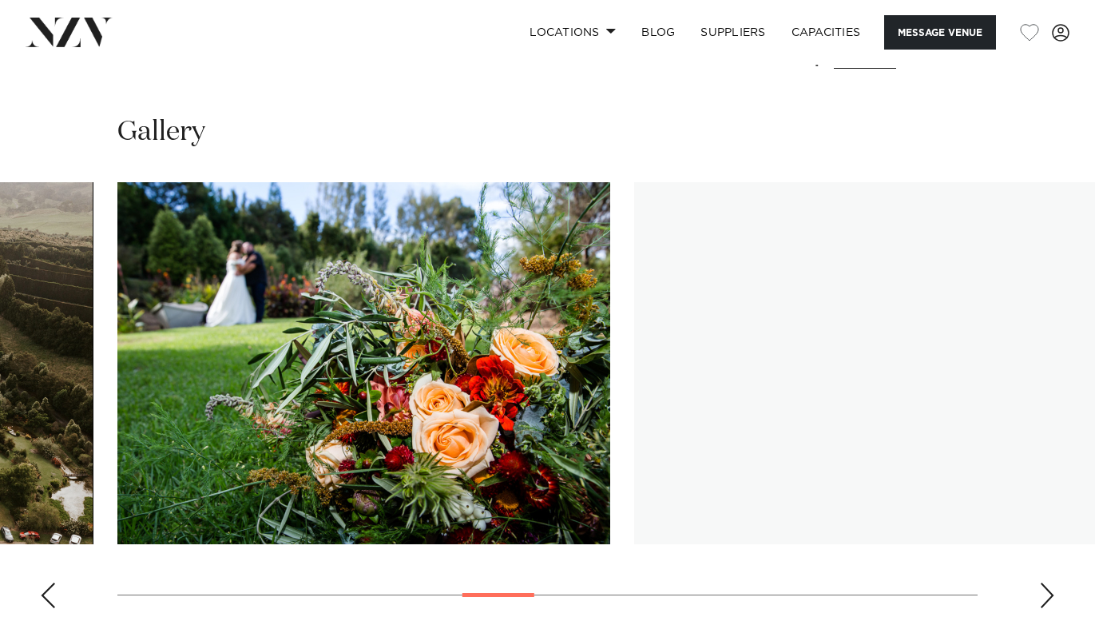
click at [1049, 582] on div "Next slide" at bounding box center [1047, 595] width 16 height 26
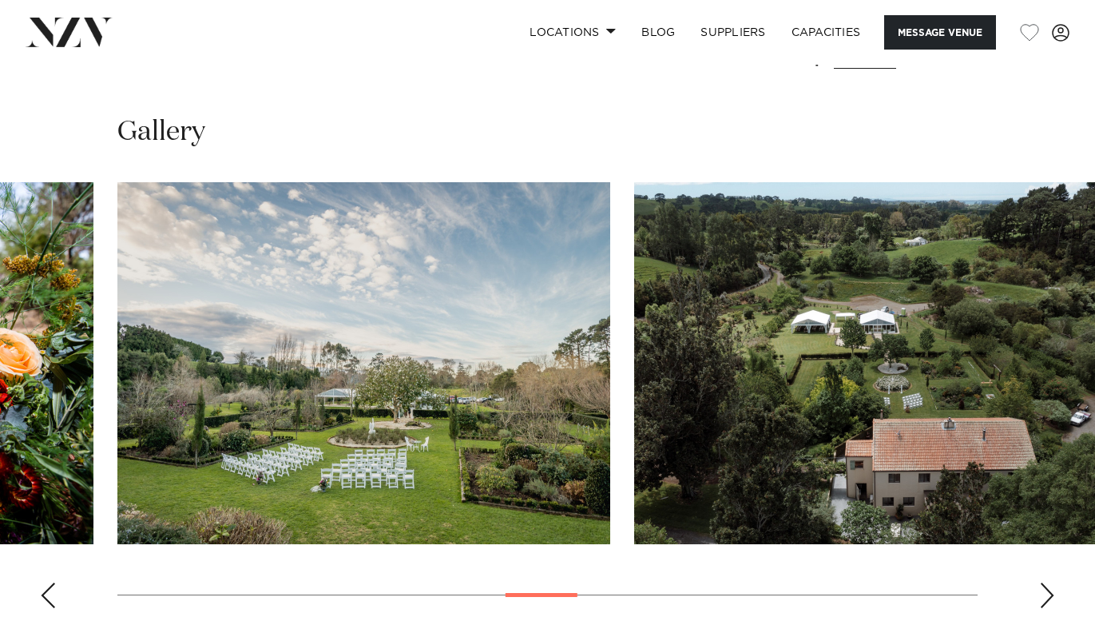
click at [1049, 582] on div "Next slide" at bounding box center [1047, 595] width 16 height 26
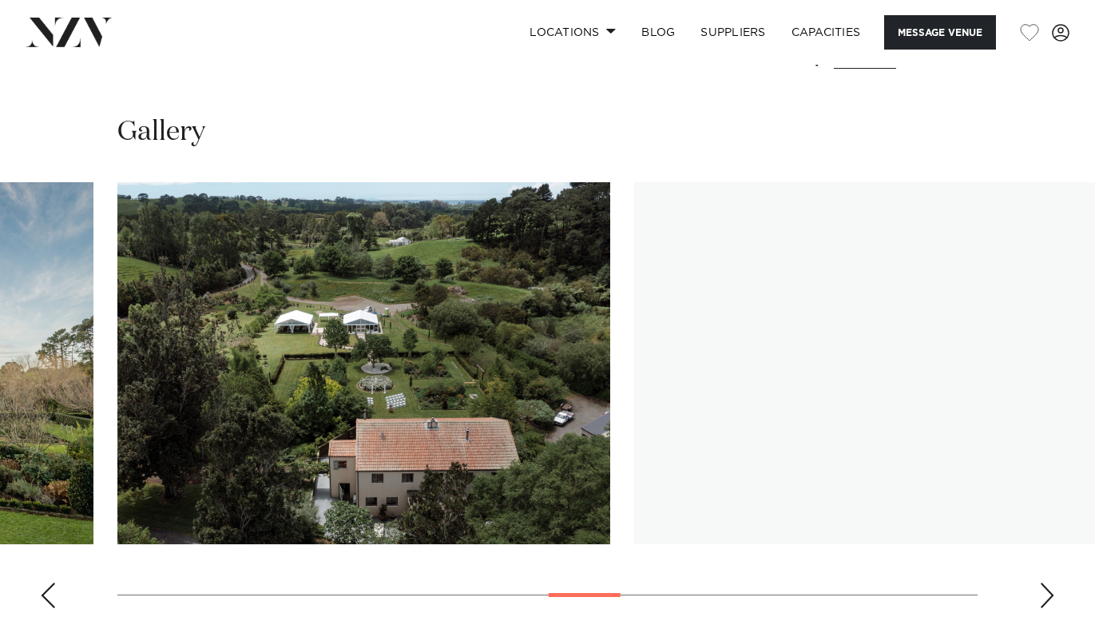
click at [1049, 582] on div "Next slide" at bounding box center [1047, 595] width 16 height 26
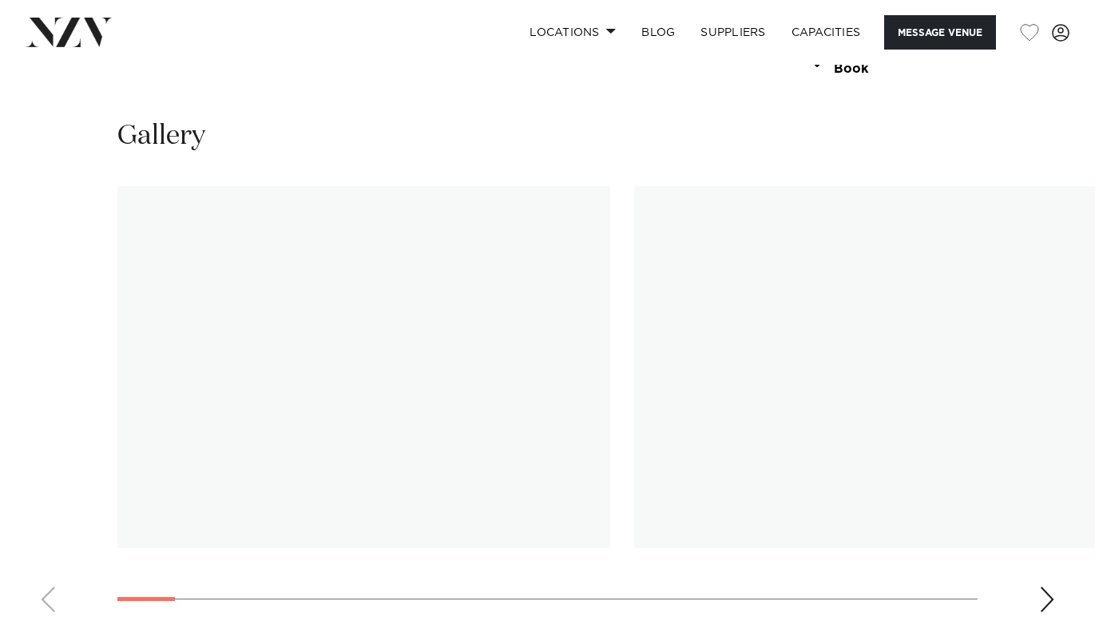
scroll to position [1507, 0]
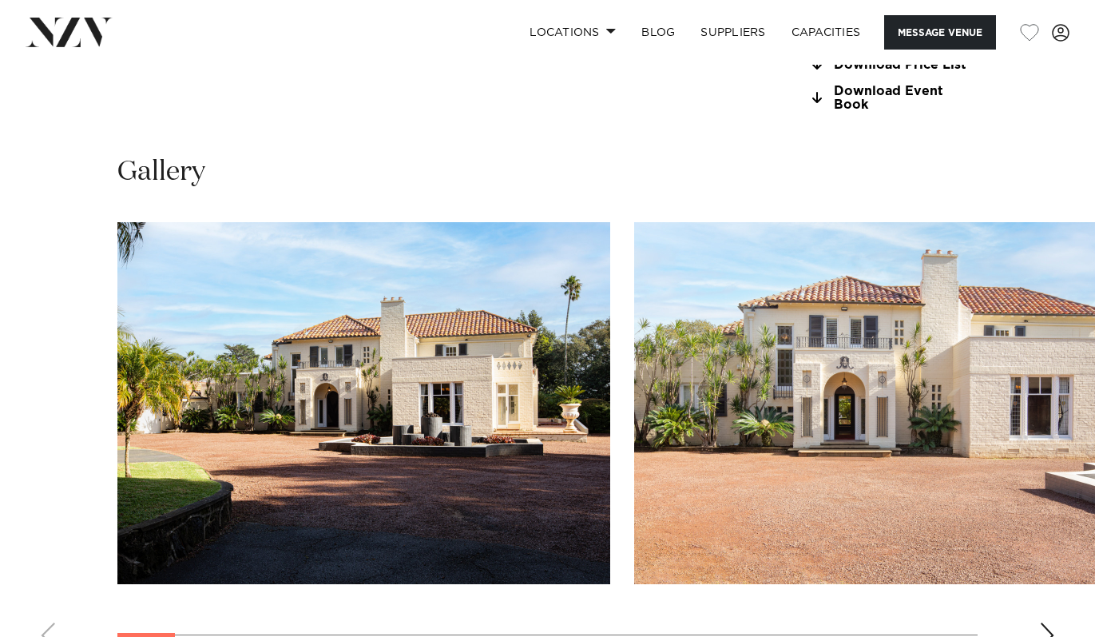
click at [1054, 622] on div "Next slide" at bounding box center [1047, 635] width 16 height 26
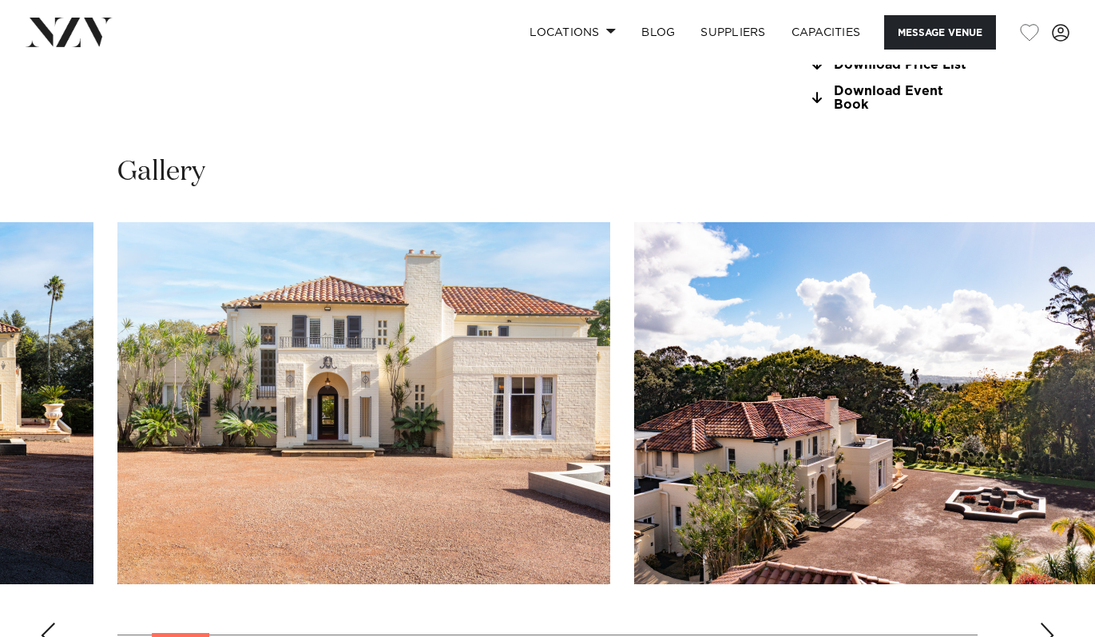
click at [1054, 622] on div "Next slide" at bounding box center [1047, 635] width 16 height 26
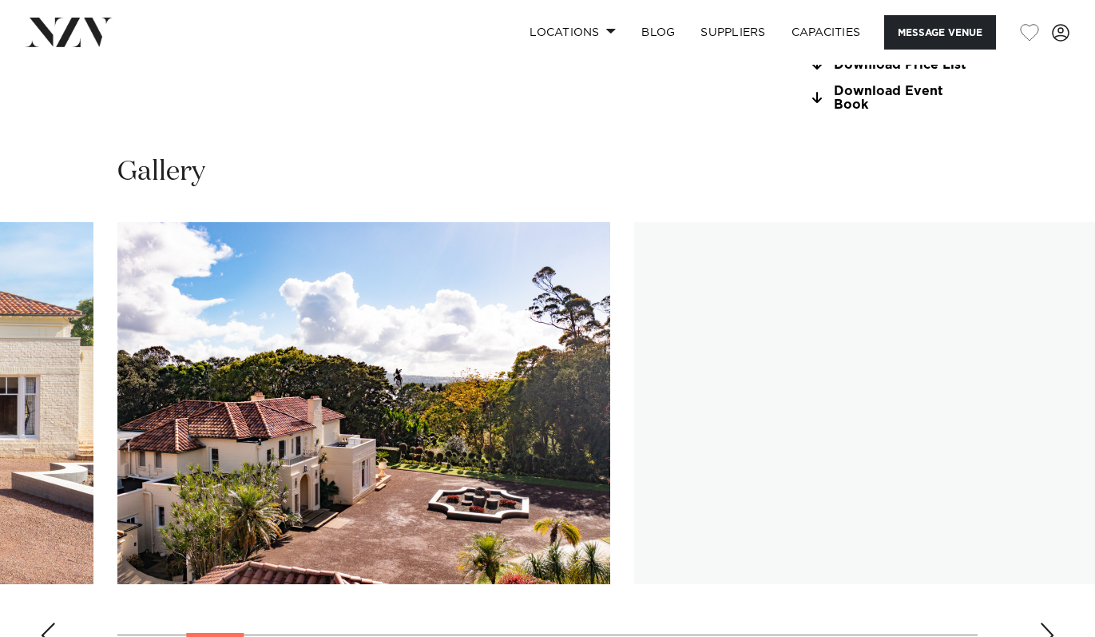
click at [1054, 622] on div "Next slide" at bounding box center [1047, 635] width 16 height 26
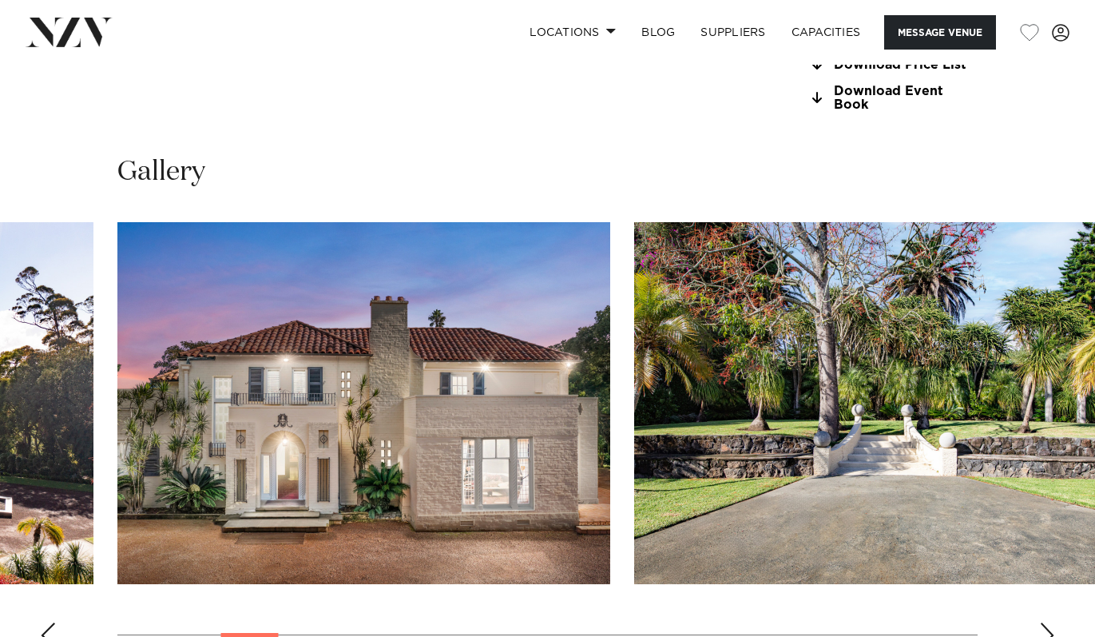
click at [1054, 622] on div "Next slide" at bounding box center [1047, 635] width 16 height 26
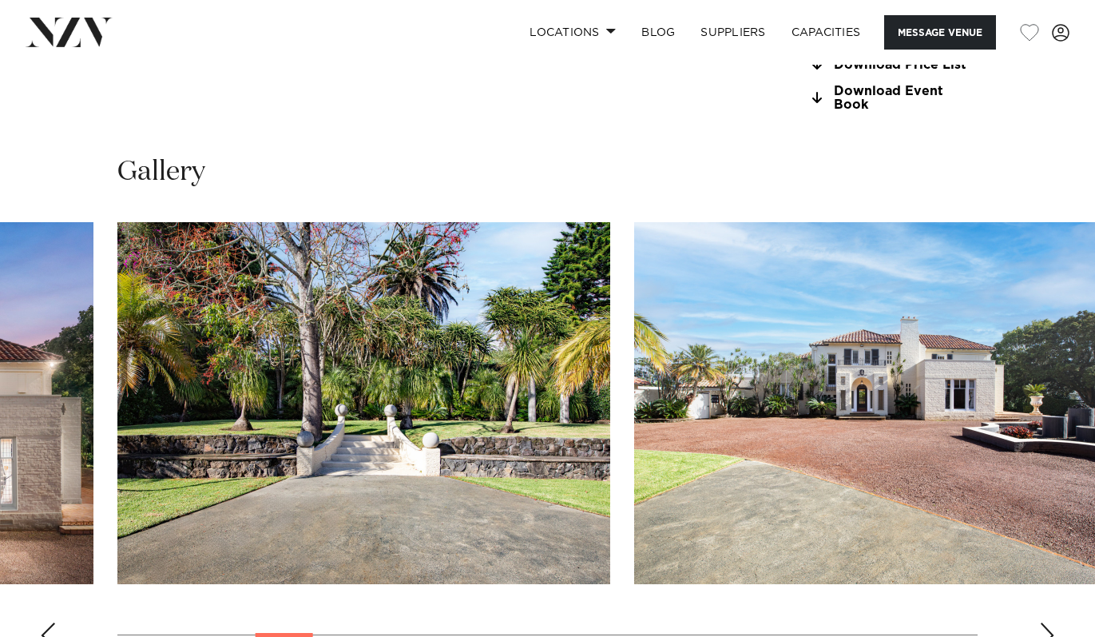
click at [1054, 622] on div "Next slide" at bounding box center [1047, 635] width 16 height 26
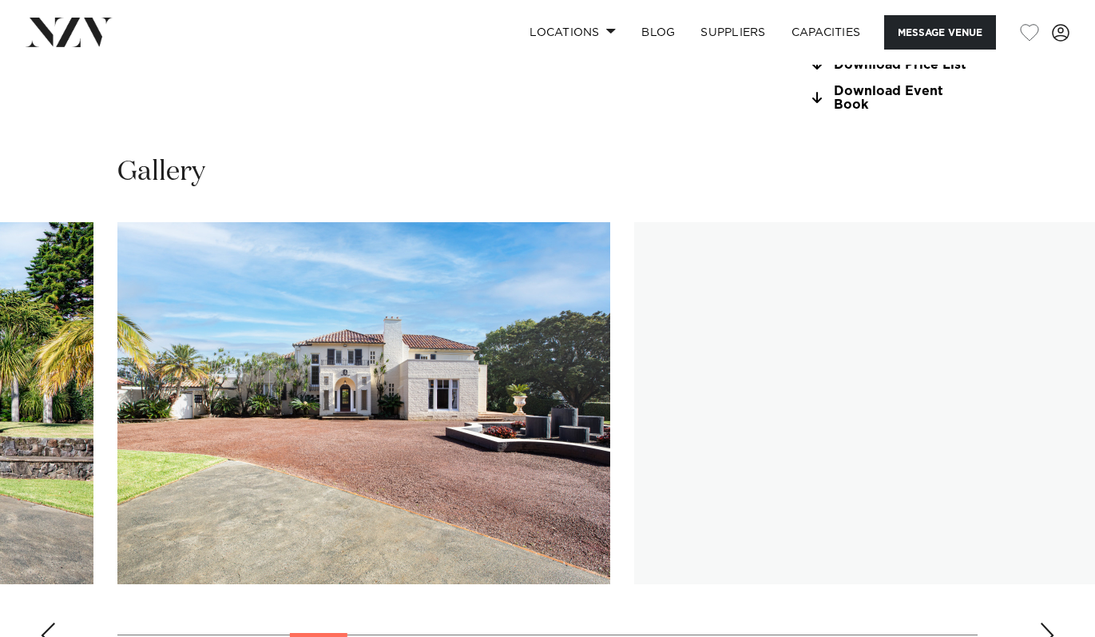
click at [1054, 622] on div "Next slide" at bounding box center [1047, 635] width 16 height 26
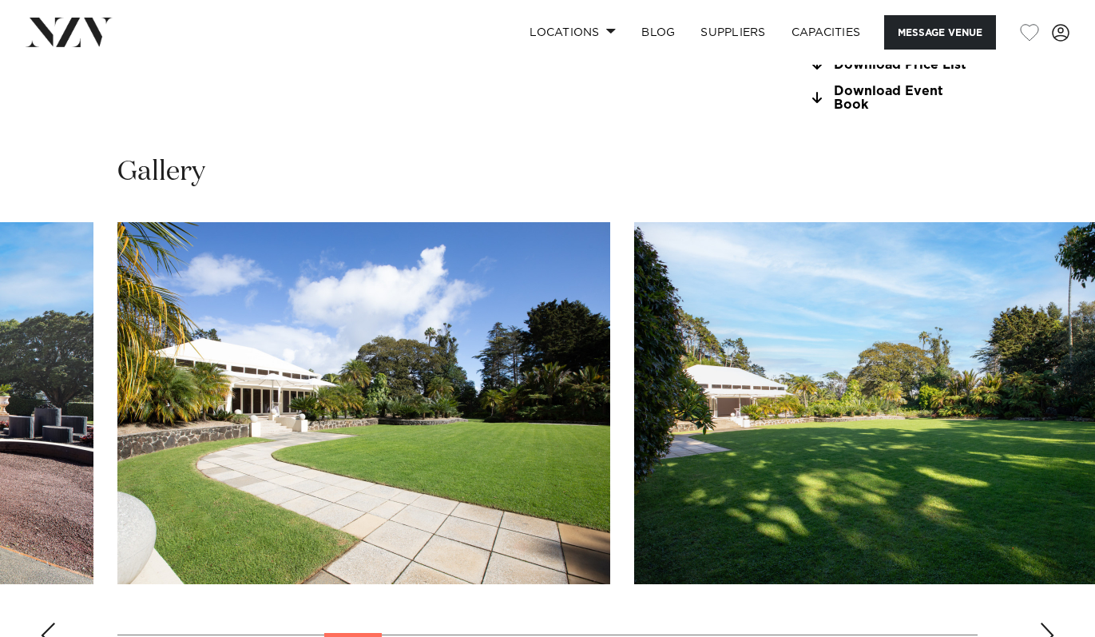
click at [1054, 622] on div "Next slide" at bounding box center [1047, 635] width 16 height 26
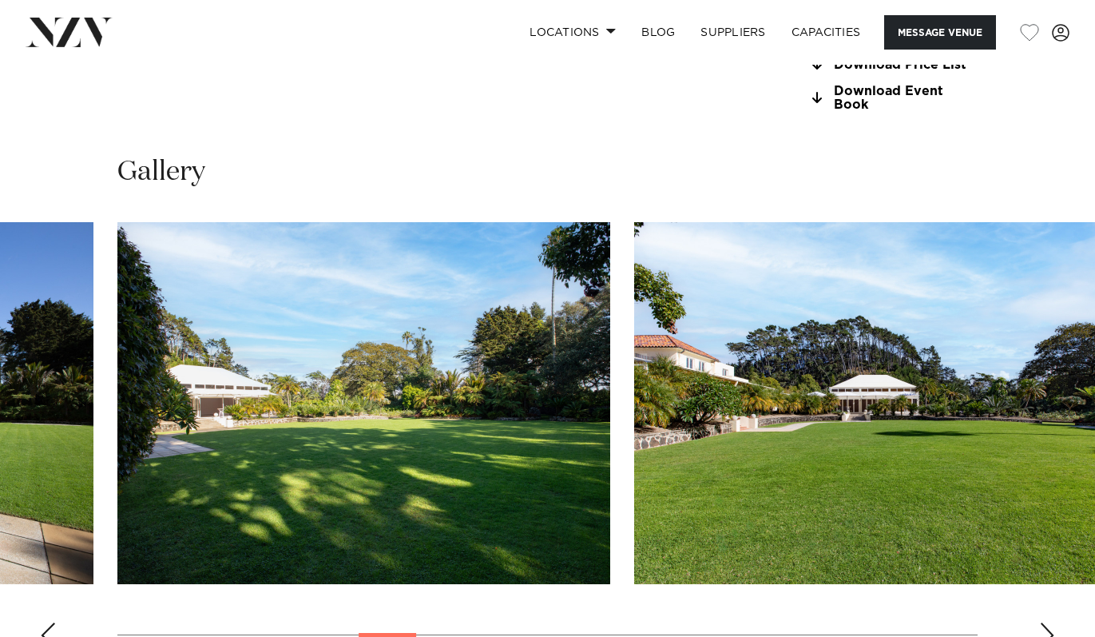
click at [1054, 622] on div "Next slide" at bounding box center [1047, 635] width 16 height 26
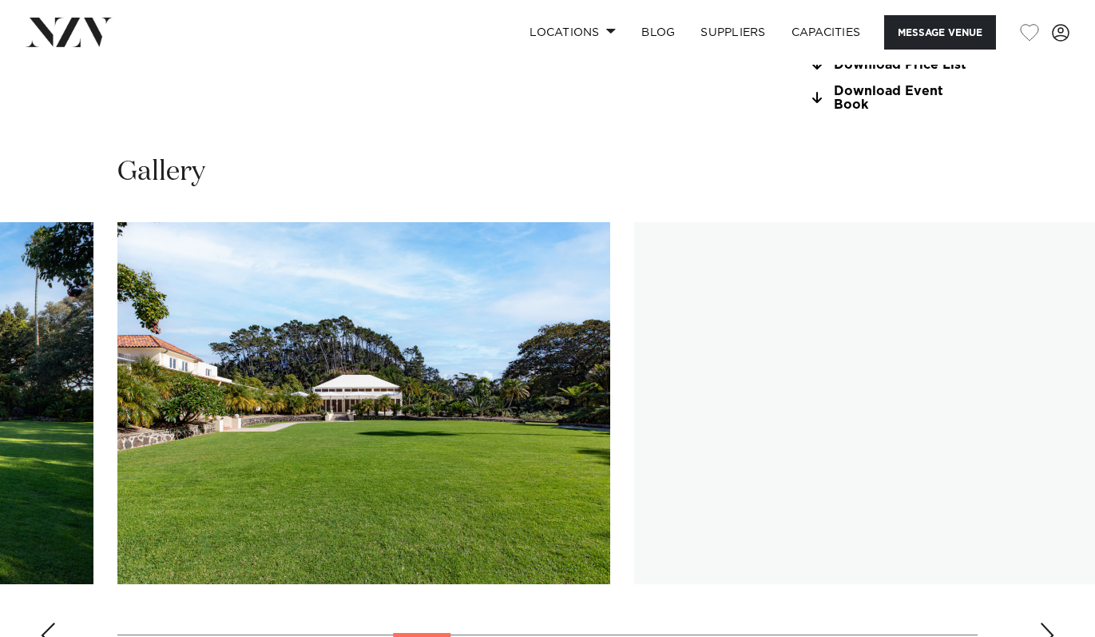
click at [1054, 622] on div "Next slide" at bounding box center [1047, 635] width 16 height 26
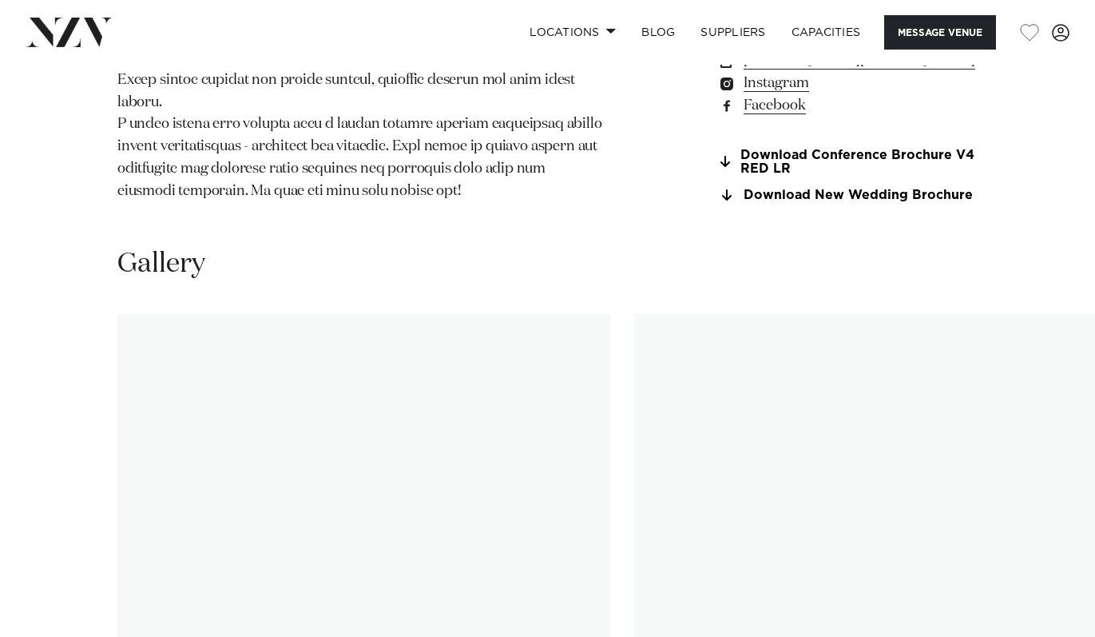
scroll to position [1924, 0]
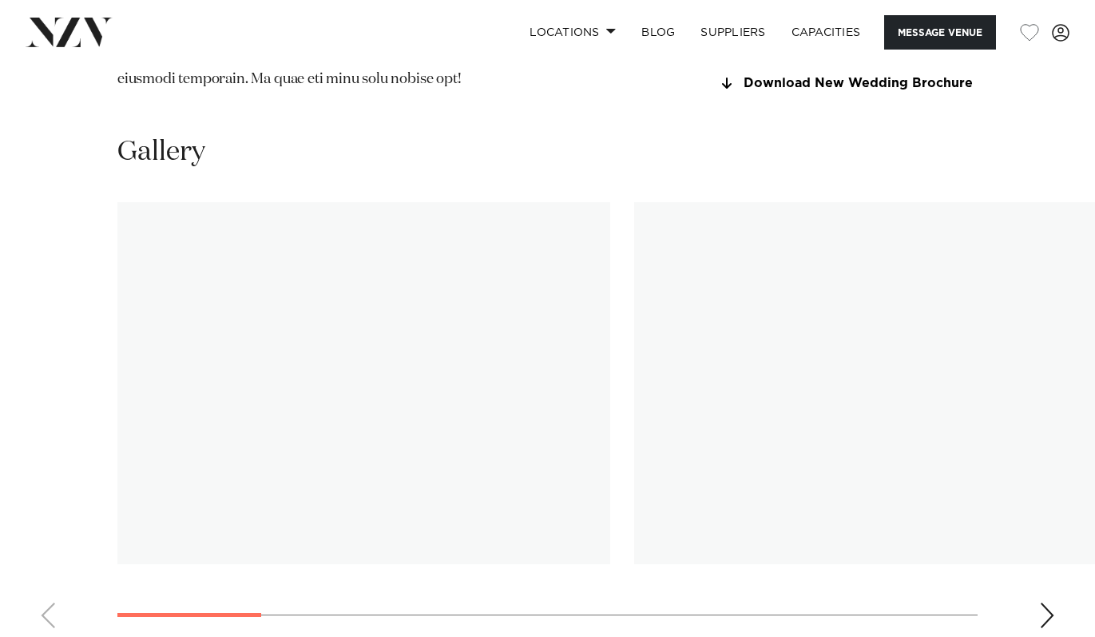
click at [1045, 602] on div "Next slide" at bounding box center [1047, 615] width 16 height 26
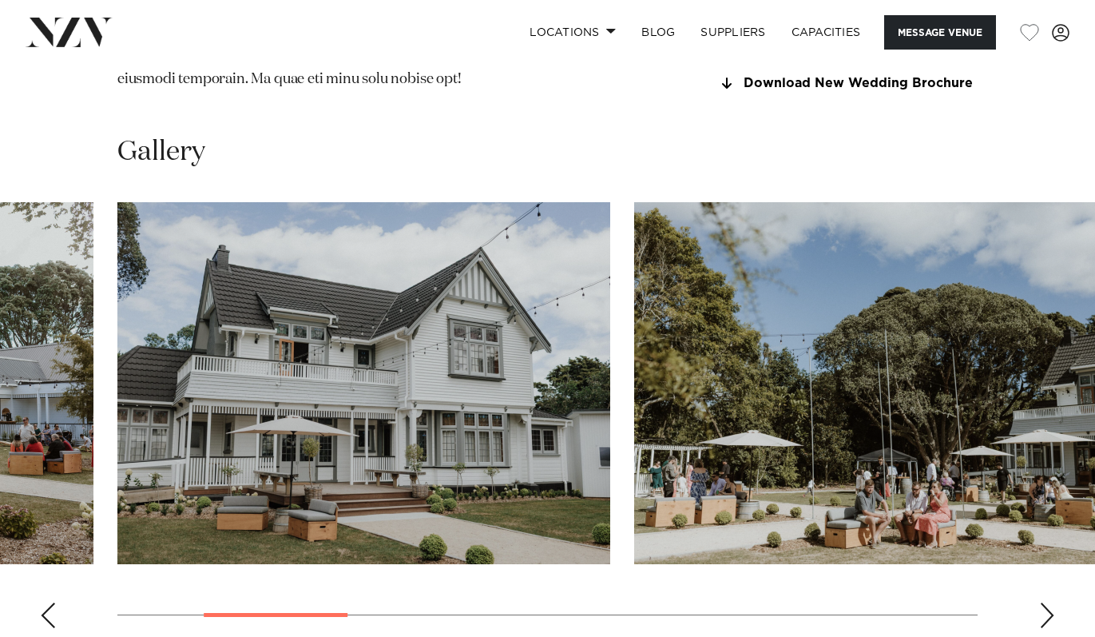
click at [1045, 602] on div "Next slide" at bounding box center [1047, 615] width 16 height 26
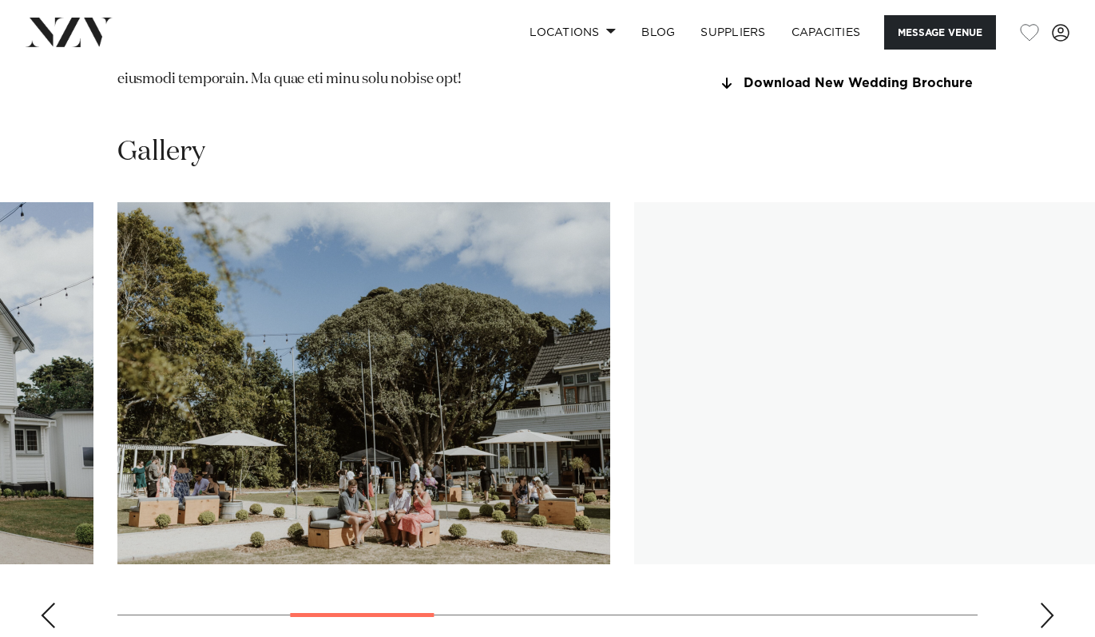
click at [1045, 602] on div "Next slide" at bounding box center [1047, 615] width 16 height 26
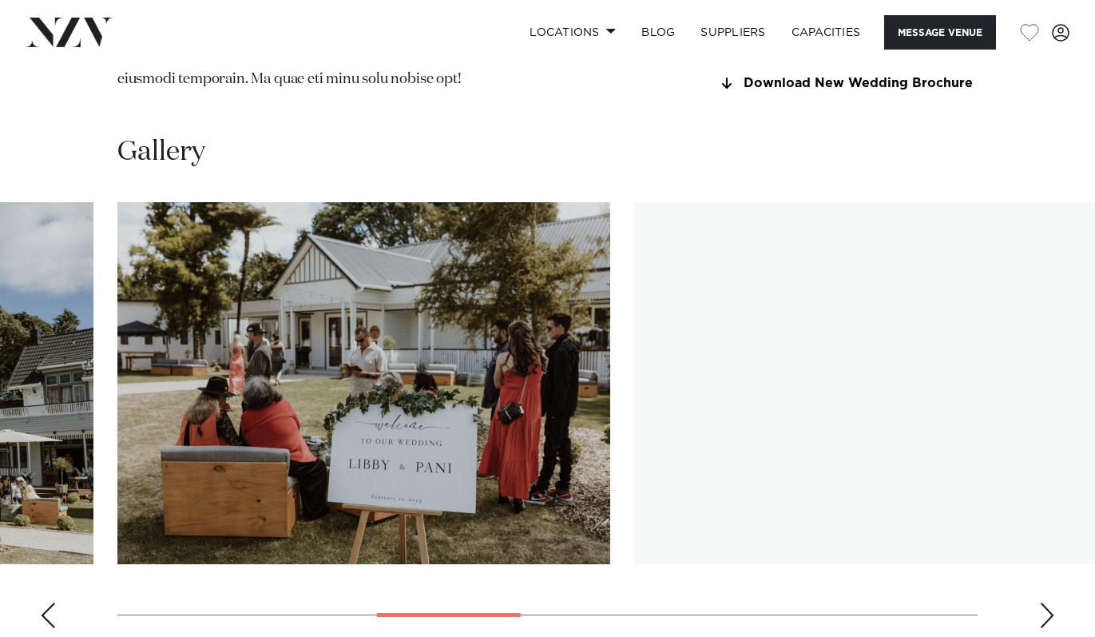
click at [1045, 602] on div "Next slide" at bounding box center [1047, 615] width 16 height 26
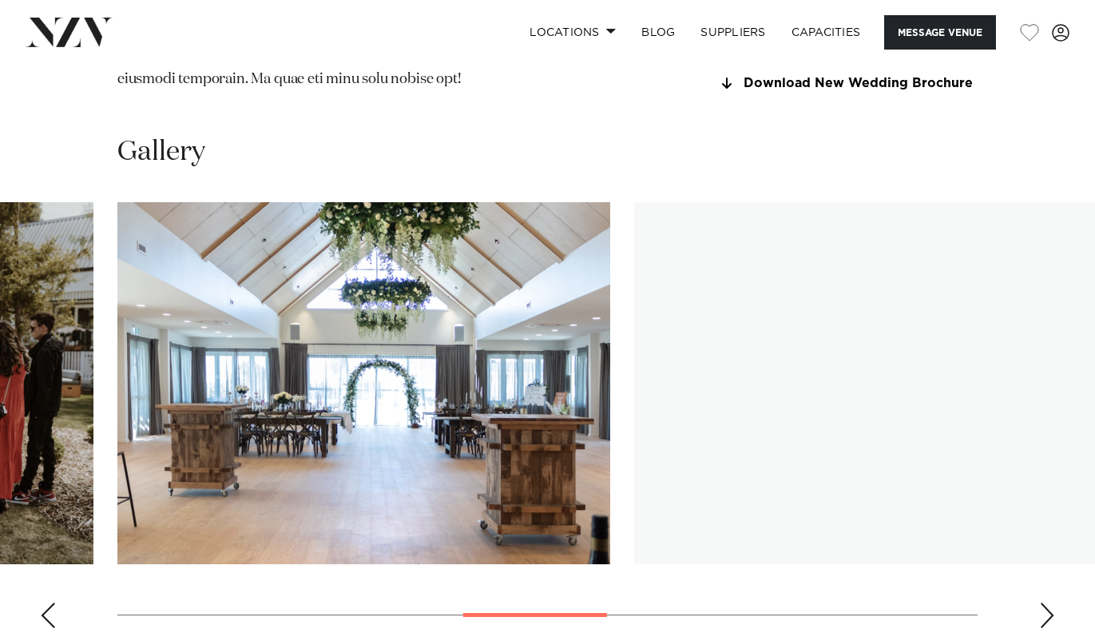
click at [1045, 602] on div "Next slide" at bounding box center [1047, 615] width 16 height 26
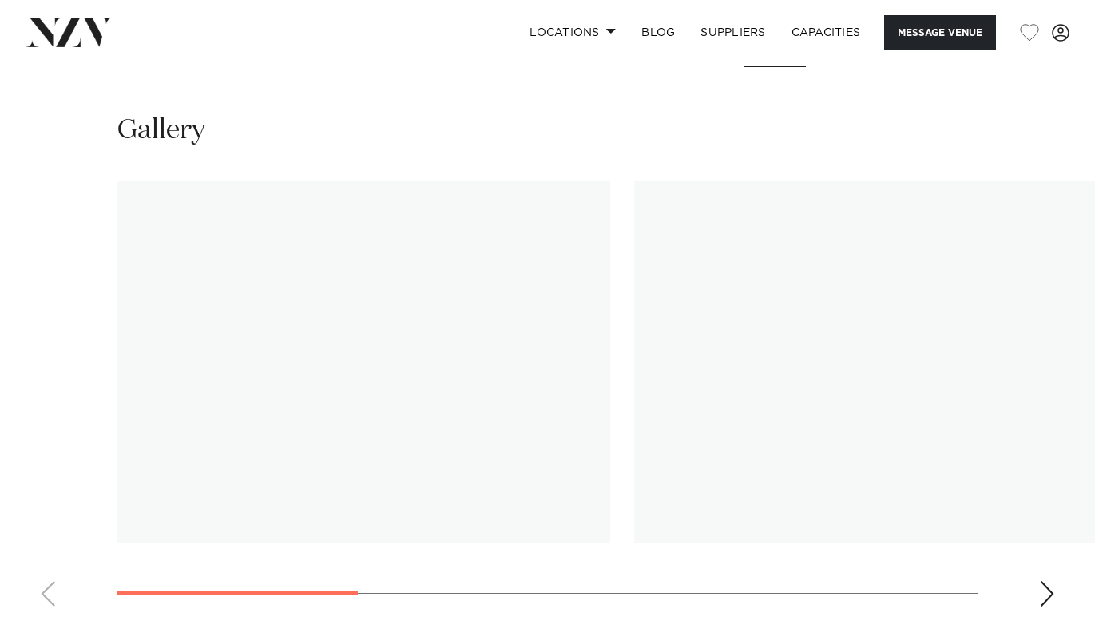
scroll to position [1340, 0]
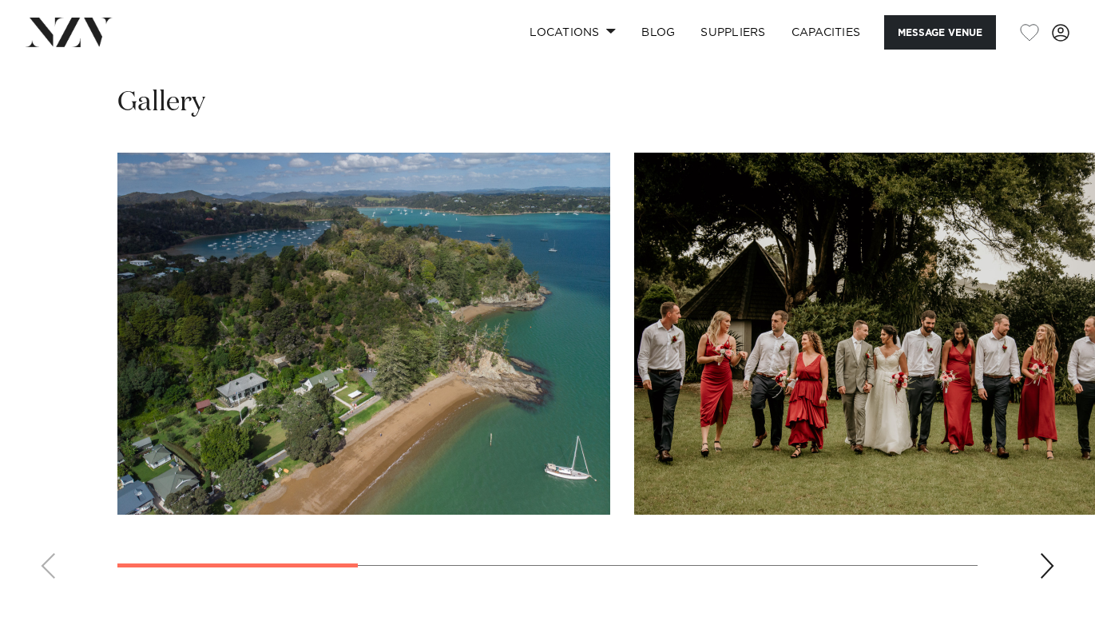
click at [1049, 558] on div "Next slide" at bounding box center [1047, 566] width 16 height 26
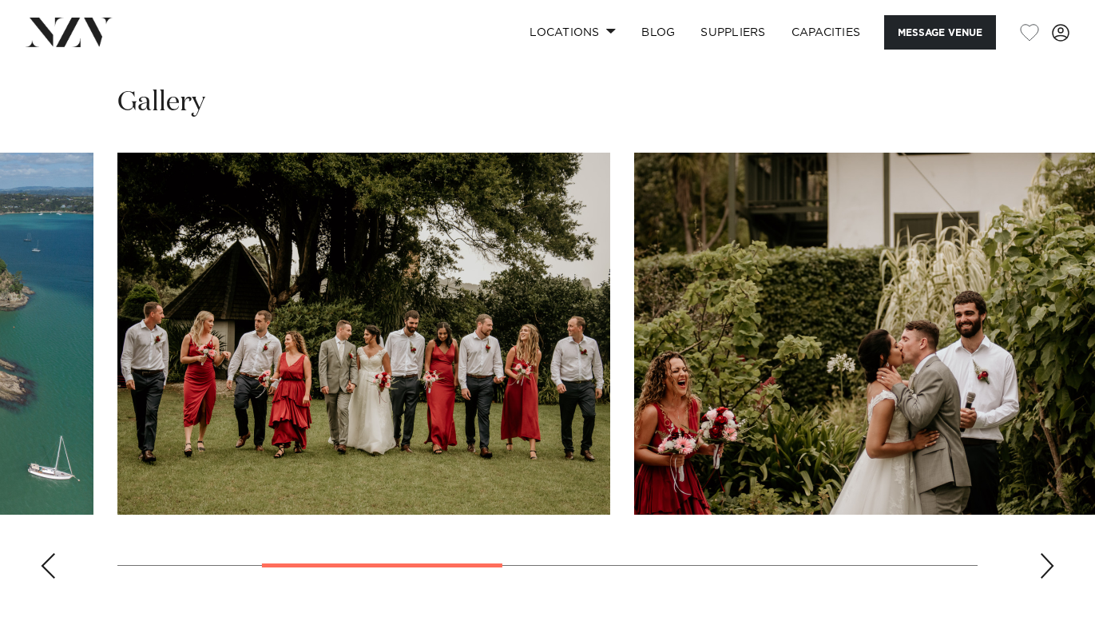
click at [1049, 558] on div "Next slide" at bounding box center [1047, 566] width 16 height 26
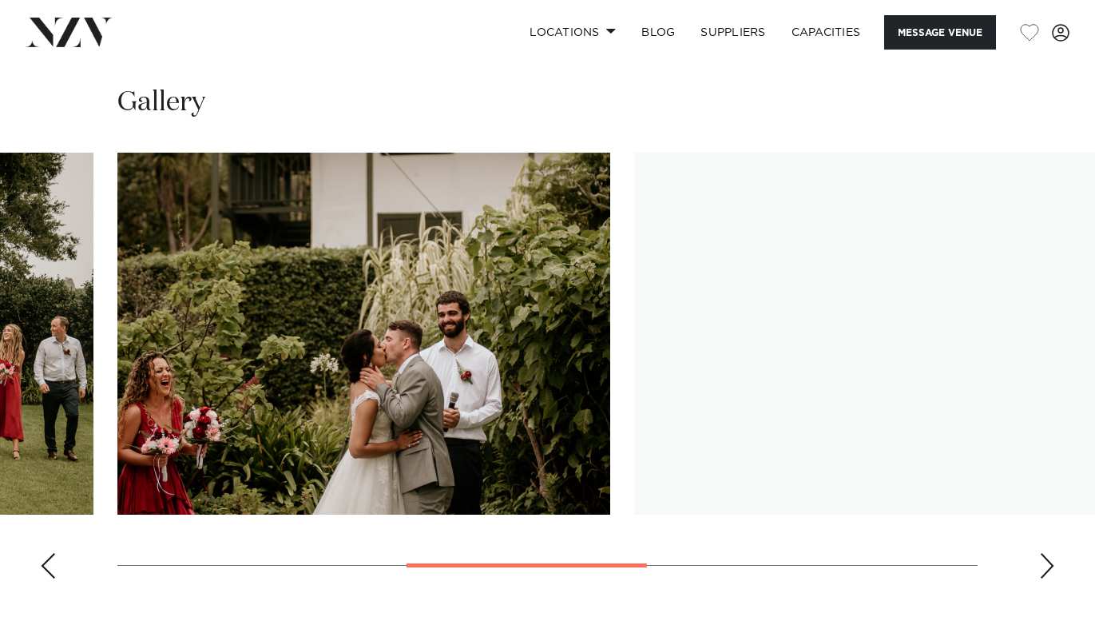
click at [1049, 558] on div "Next slide" at bounding box center [1047, 566] width 16 height 26
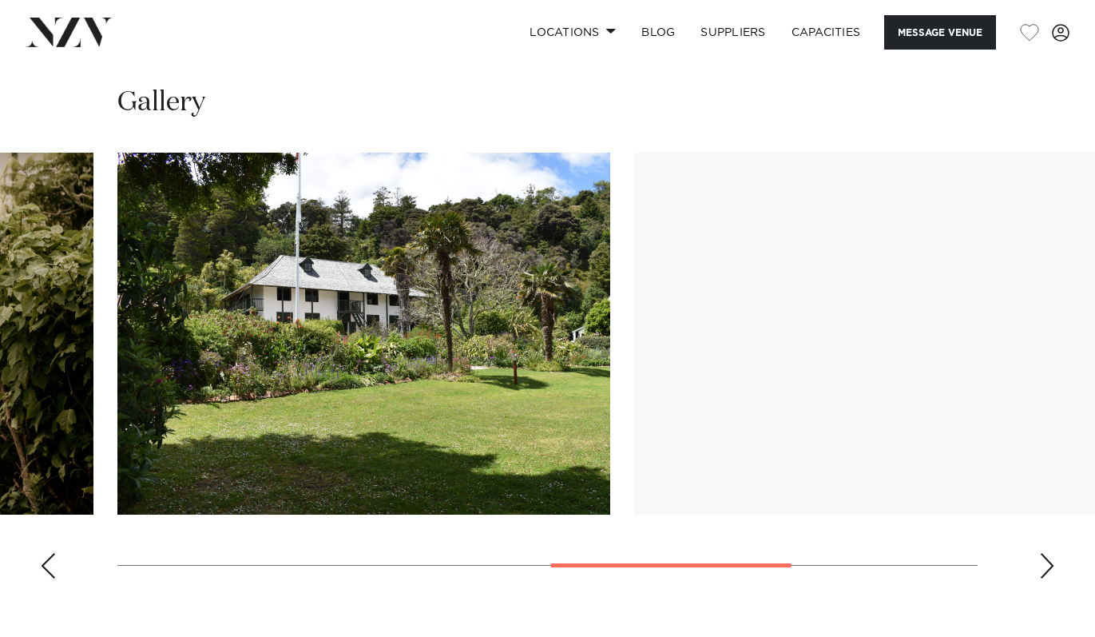
click at [1049, 558] on div "Next slide" at bounding box center [1047, 566] width 16 height 26
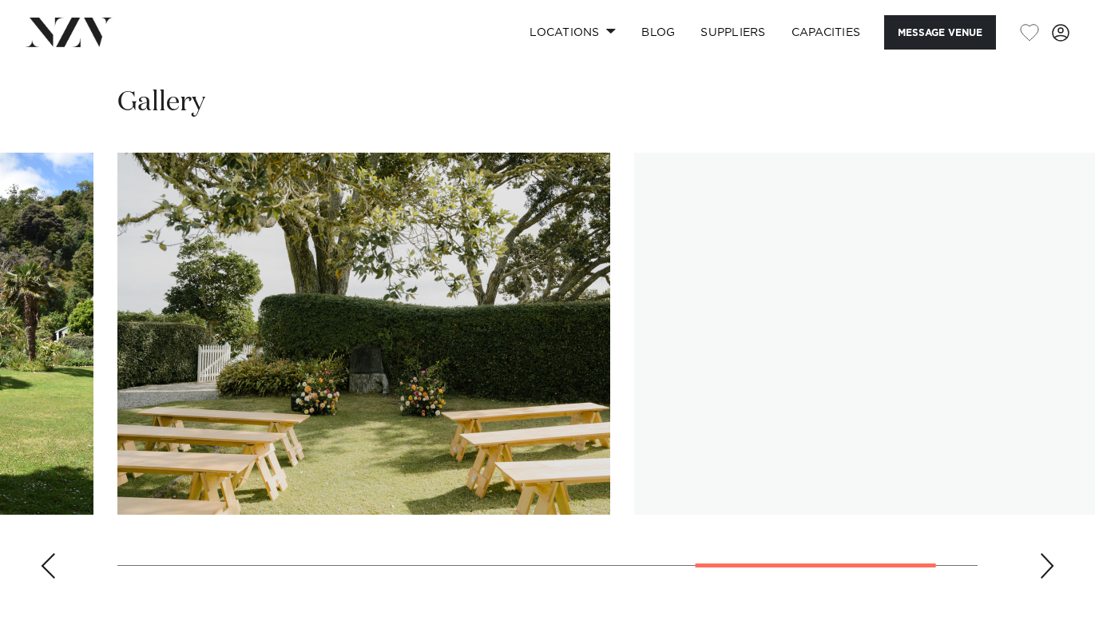
click at [1049, 558] on div "Next slide" at bounding box center [1047, 566] width 16 height 26
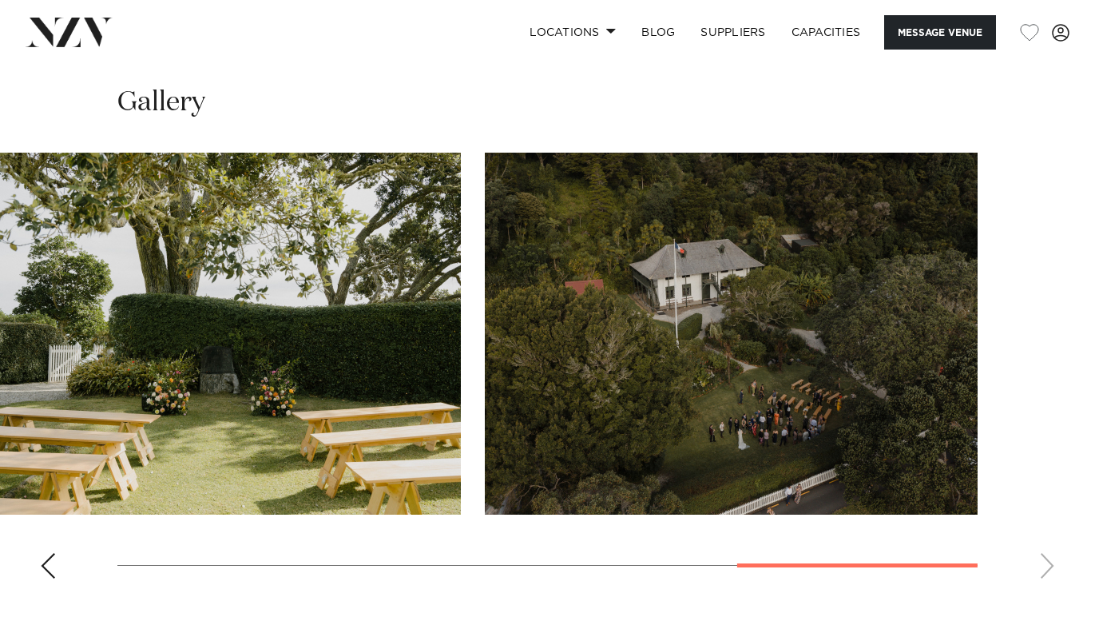
click at [1049, 558] on swiper-container at bounding box center [547, 372] width 1095 height 439
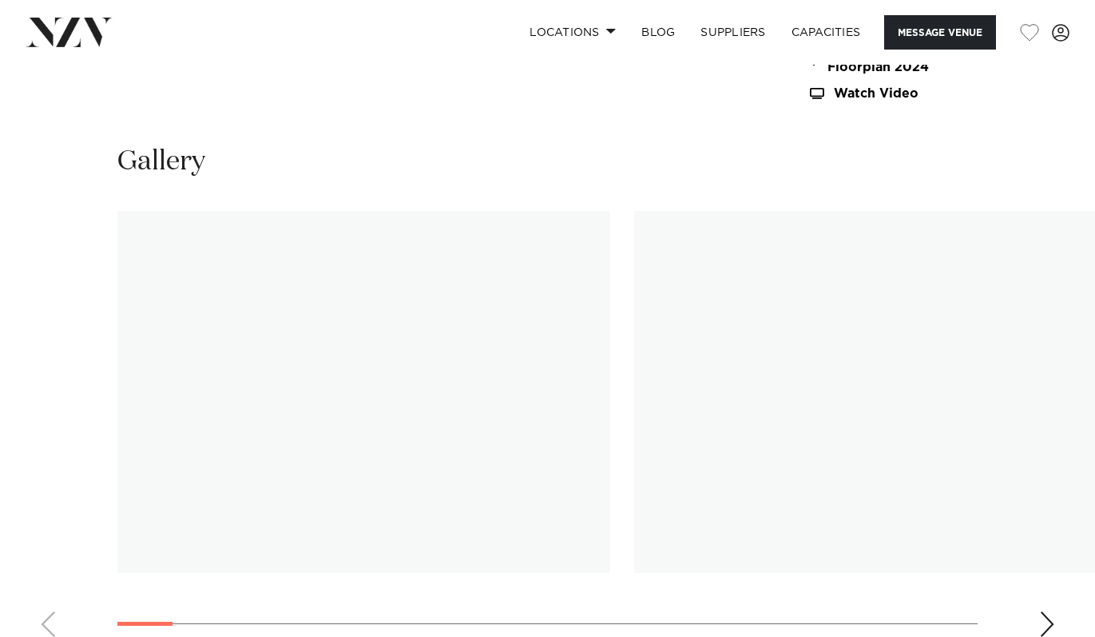
scroll to position [1479, 0]
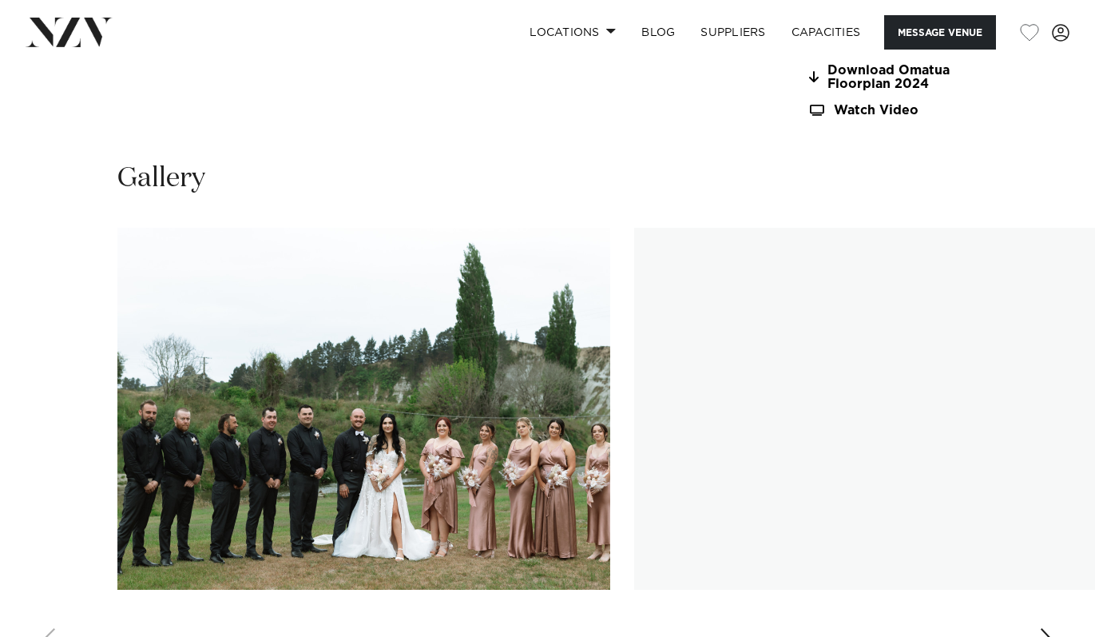
click at [1043, 628] on div "Next slide" at bounding box center [1047, 641] width 16 height 26
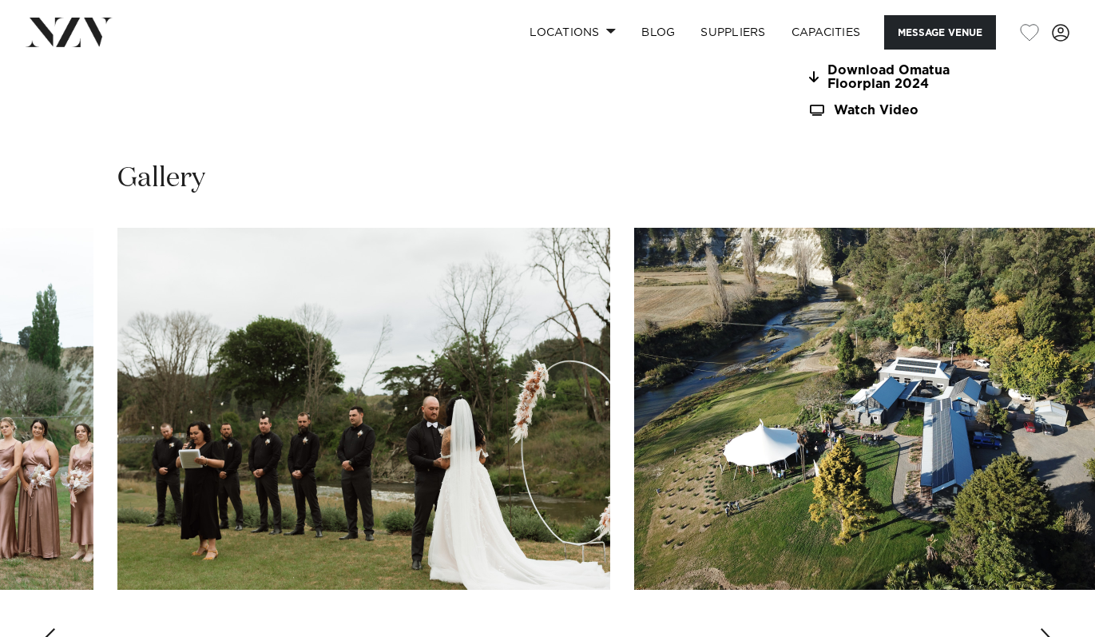
click at [1043, 628] on div "Next slide" at bounding box center [1047, 641] width 16 height 26
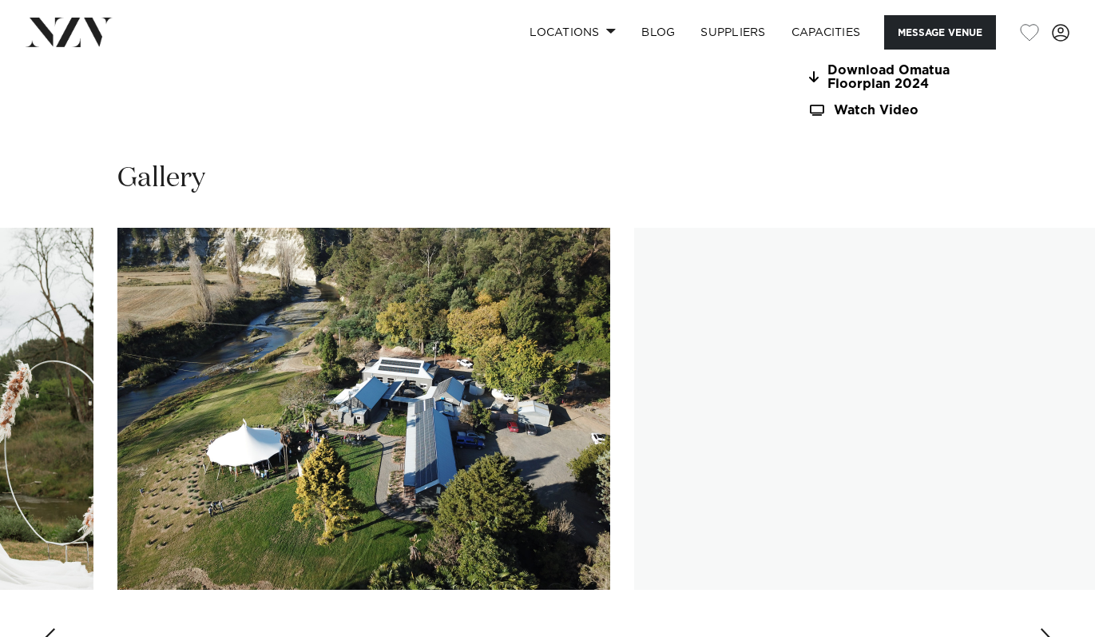
click at [1043, 628] on div "Next slide" at bounding box center [1047, 641] width 16 height 26
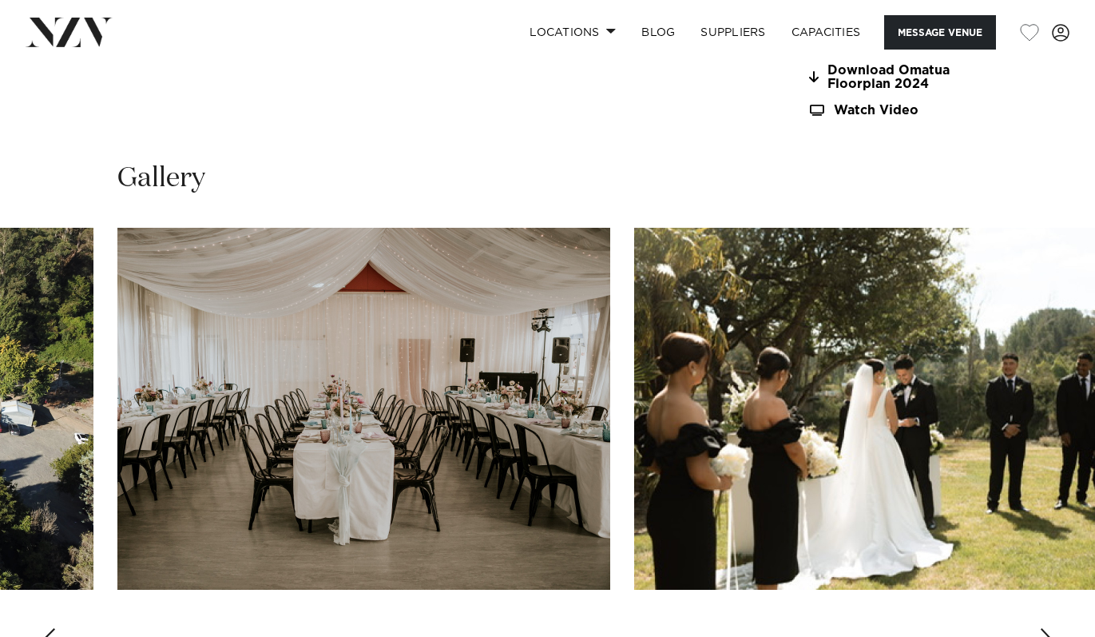
click at [1043, 628] on div "Next slide" at bounding box center [1047, 641] width 16 height 26
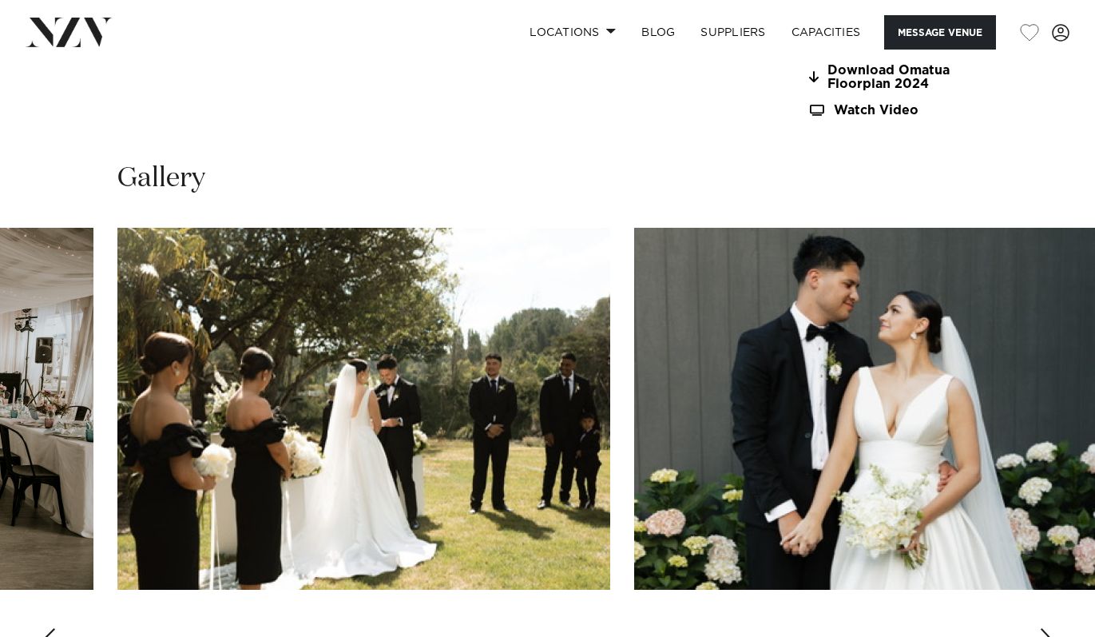
click at [1043, 628] on div "Next slide" at bounding box center [1047, 641] width 16 height 26
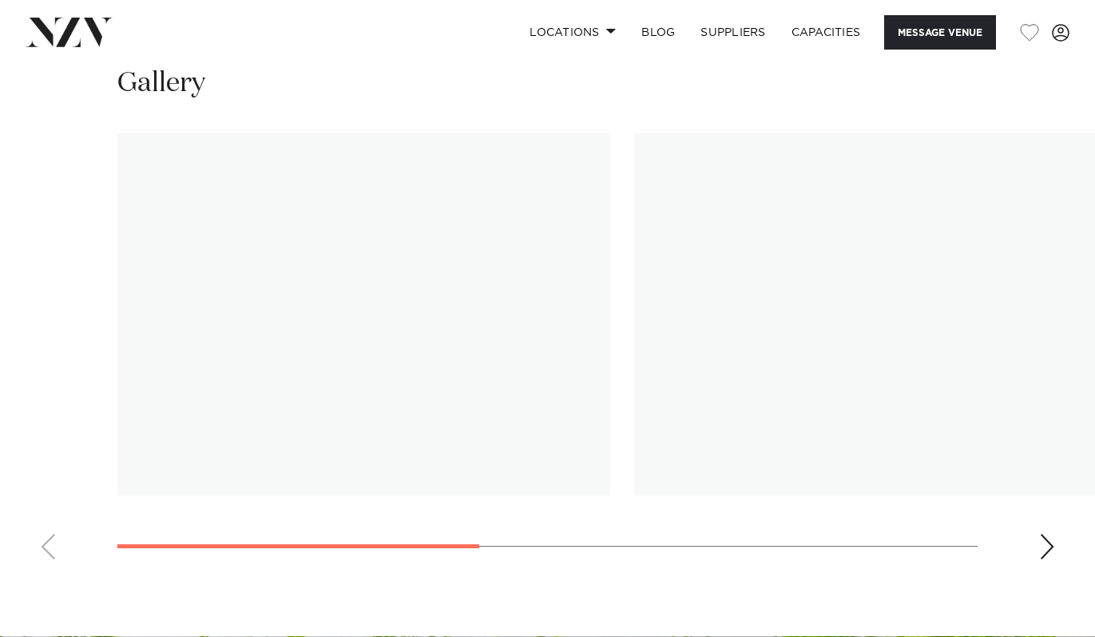
scroll to position [1174, 0]
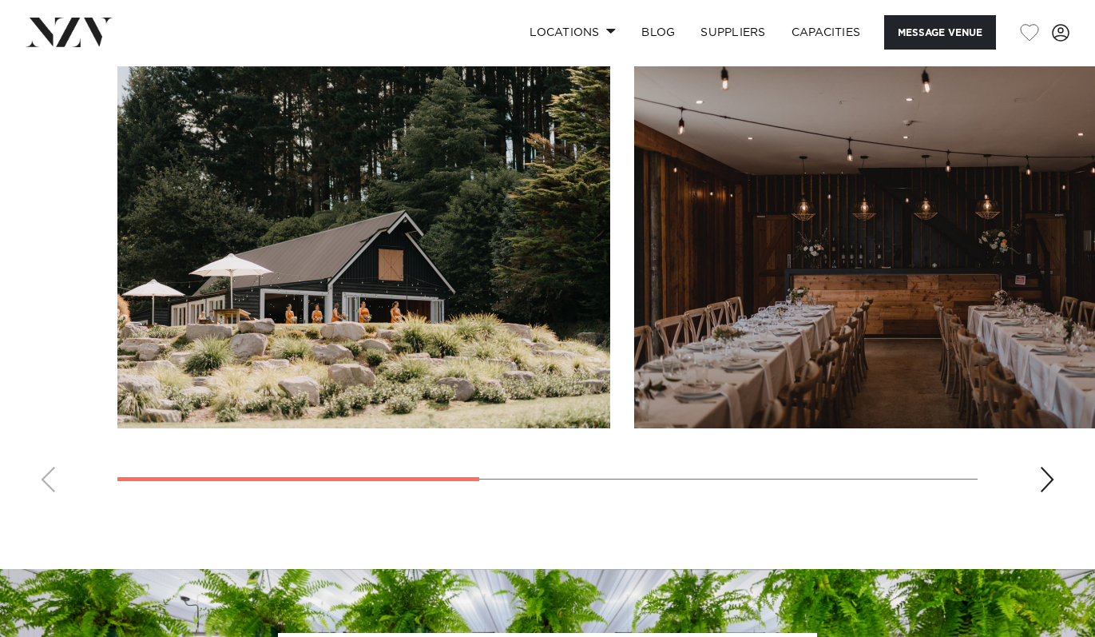
click at [1044, 480] on div "Next slide" at bounding box center [1047, 480] width 16 height 26
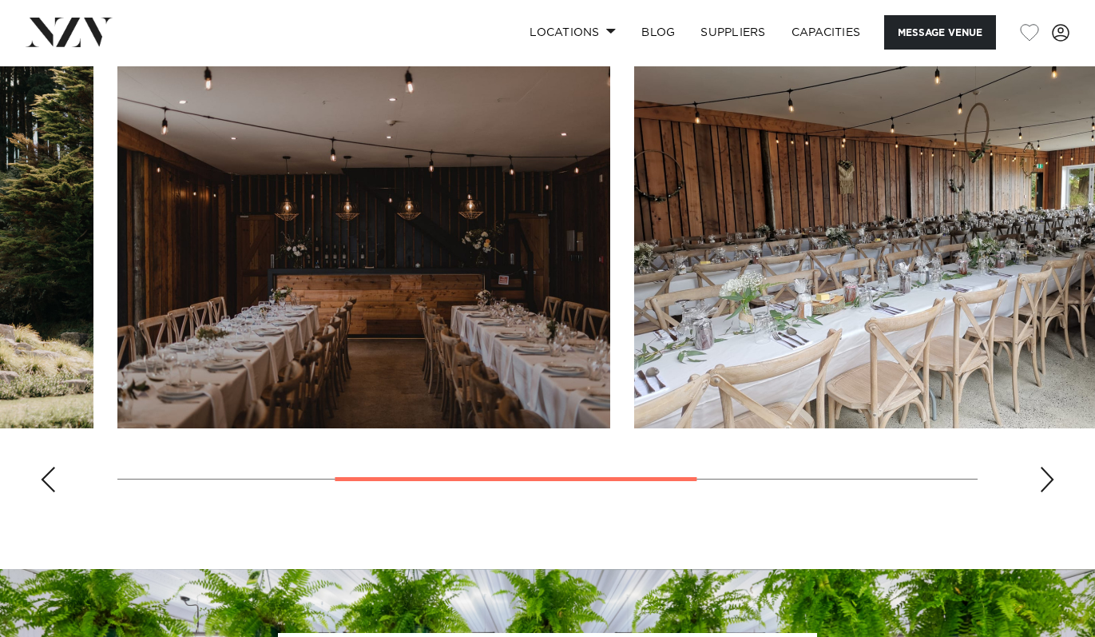
click at [1044, 480] on div "Next slide" at bounding box center [1047, 480] width 16 height 26
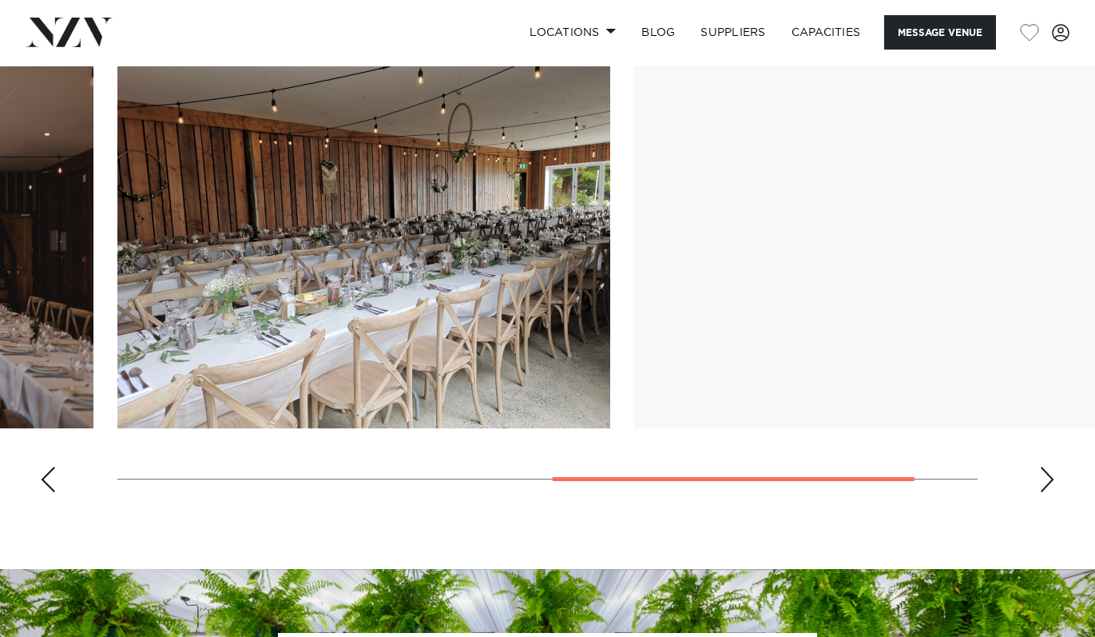
click at [1044, 480] on div "Next slide" at bounding box center [1047, 480] width 16 height 26
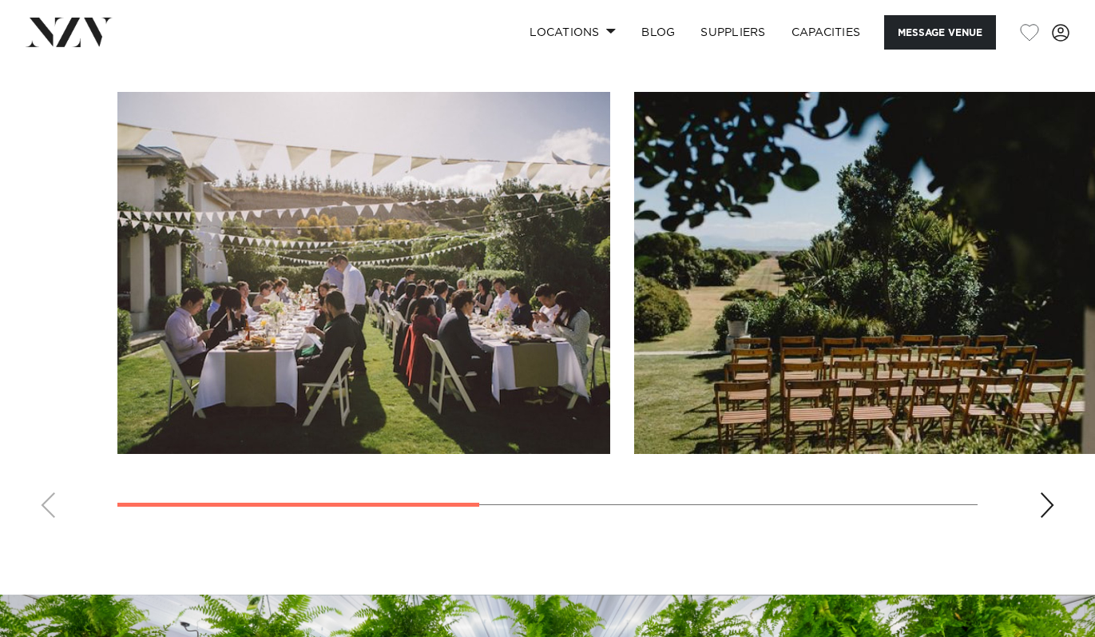
scroll to position [1092, 0]
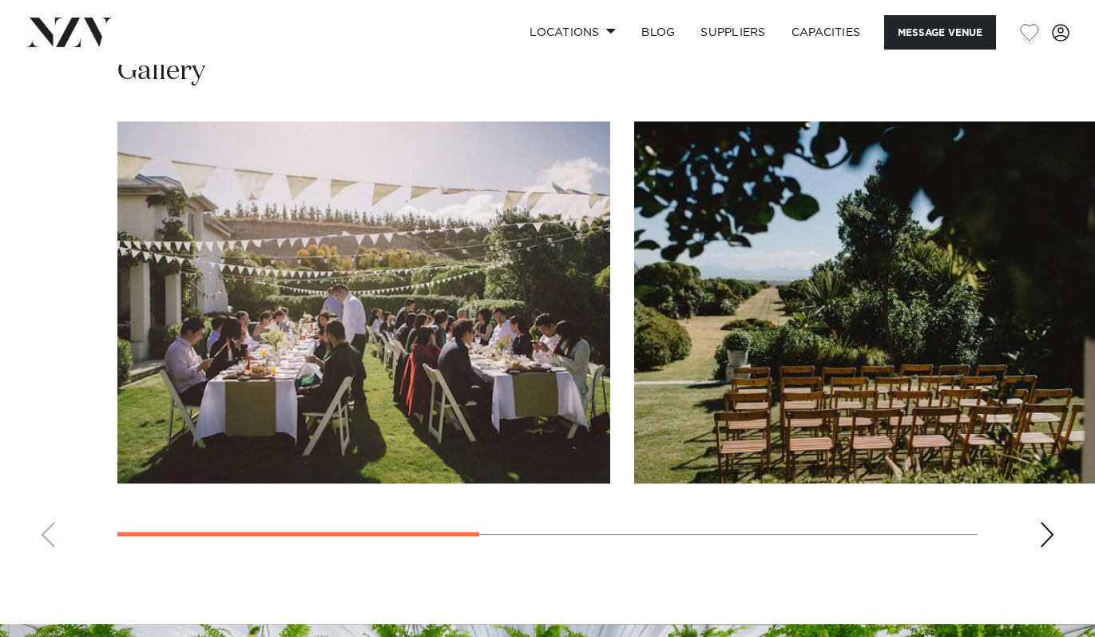
click at [1056, 530] on swiper-container at bounding box center [547, 340] width 1095 height 439
click at [1047, 530] on div "Next slide" at bounding box center [1047, 535] width 16 height 26
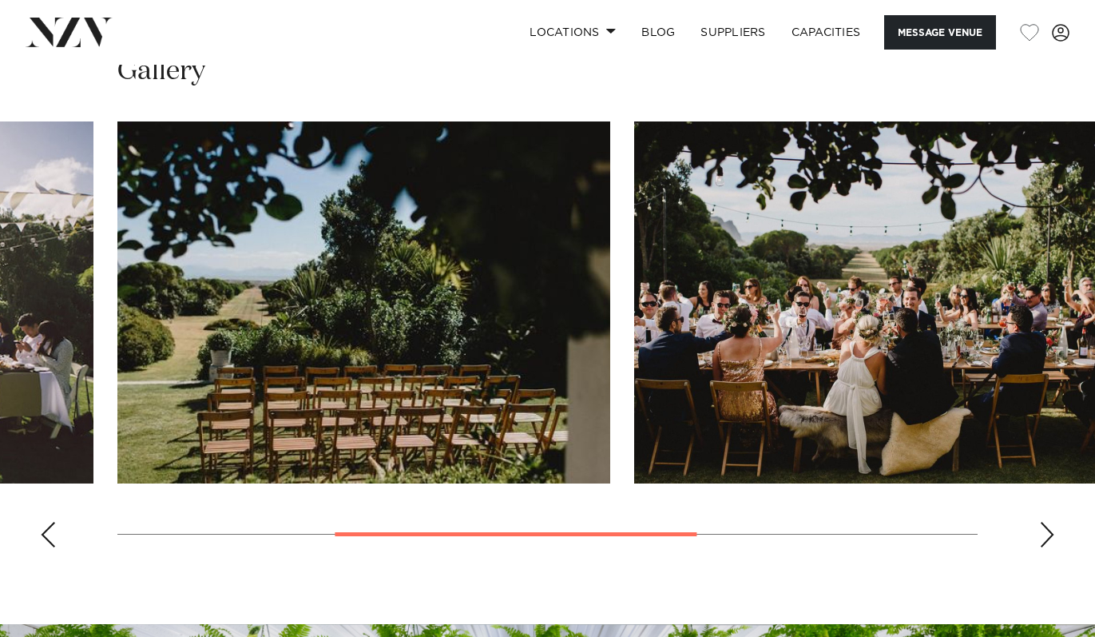
click at [1047, 530] on div "Next slide" at bounding box center [1047, 535] width 16 height 26
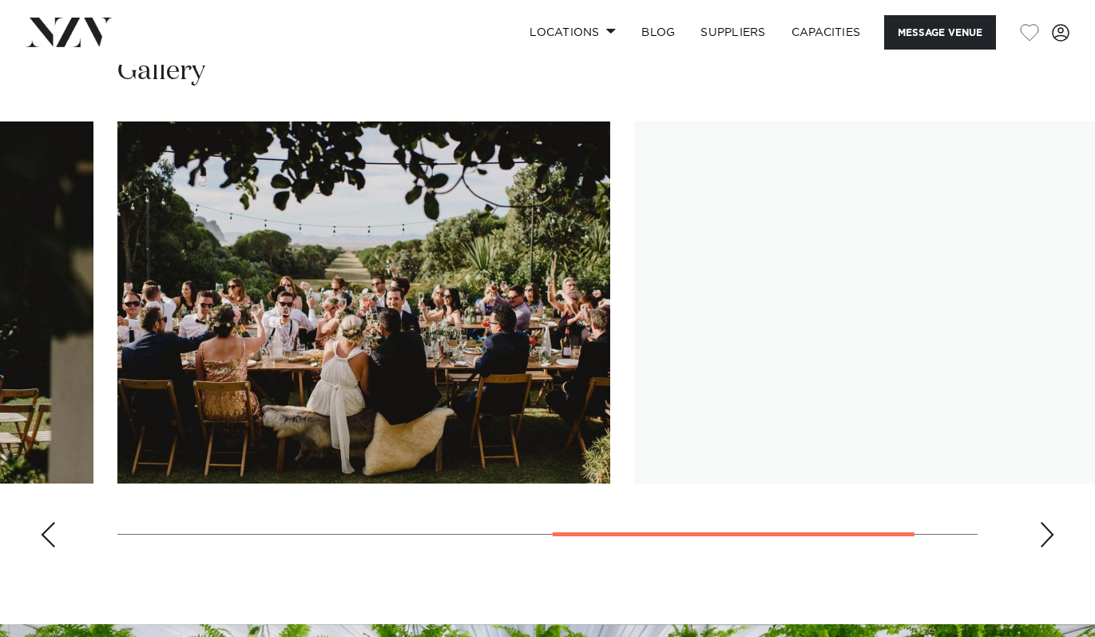
click at [1047, 530] on div "Next slide" at bounding box center [1047, 535] width 16 height 26
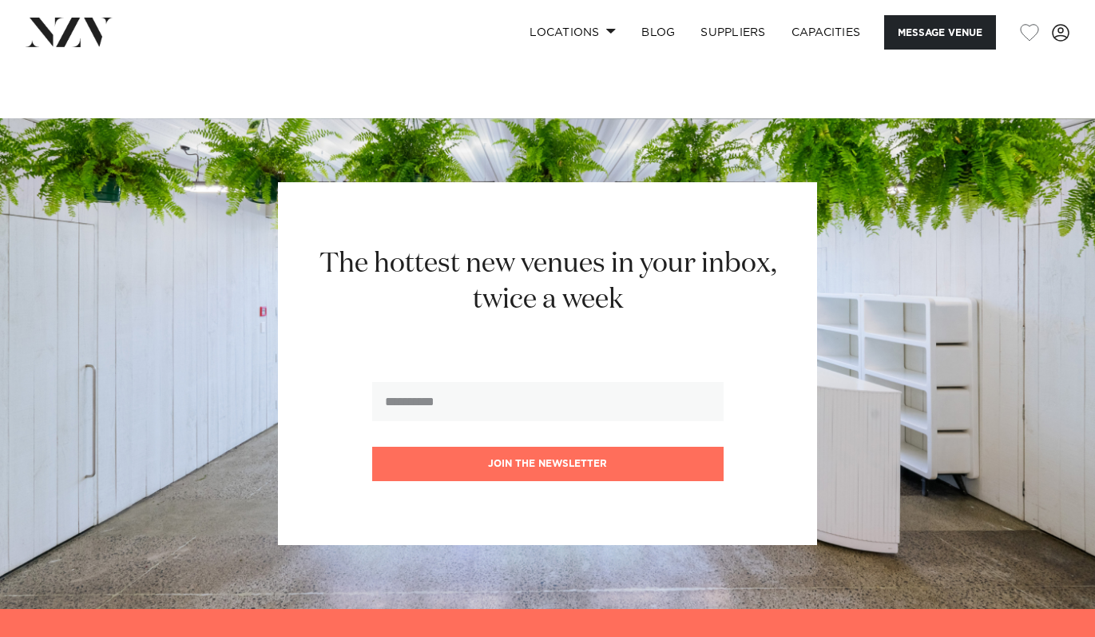
scroll to position [1627, 0]
